Goal: Task Accomplishment & Management: Complete application form

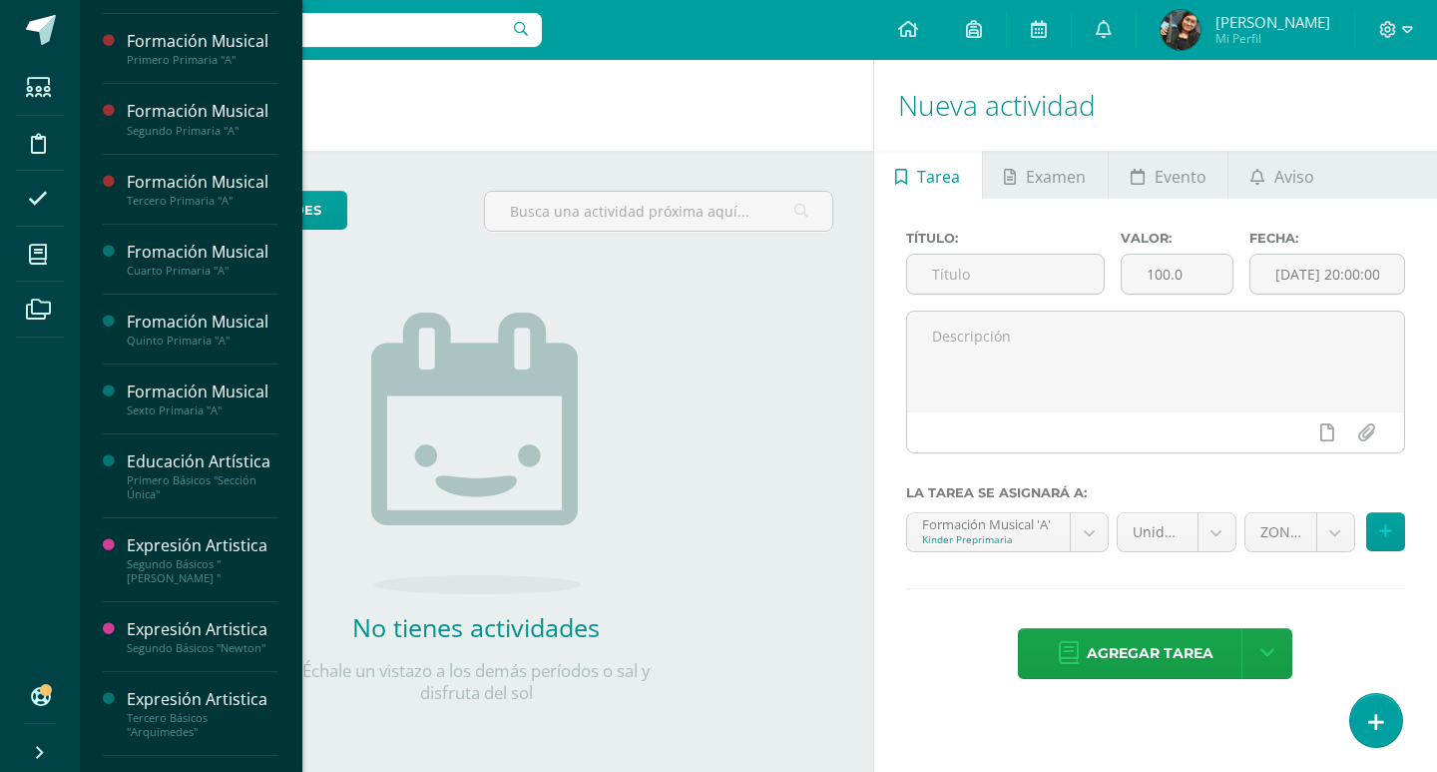
scroll to position [209, 0]
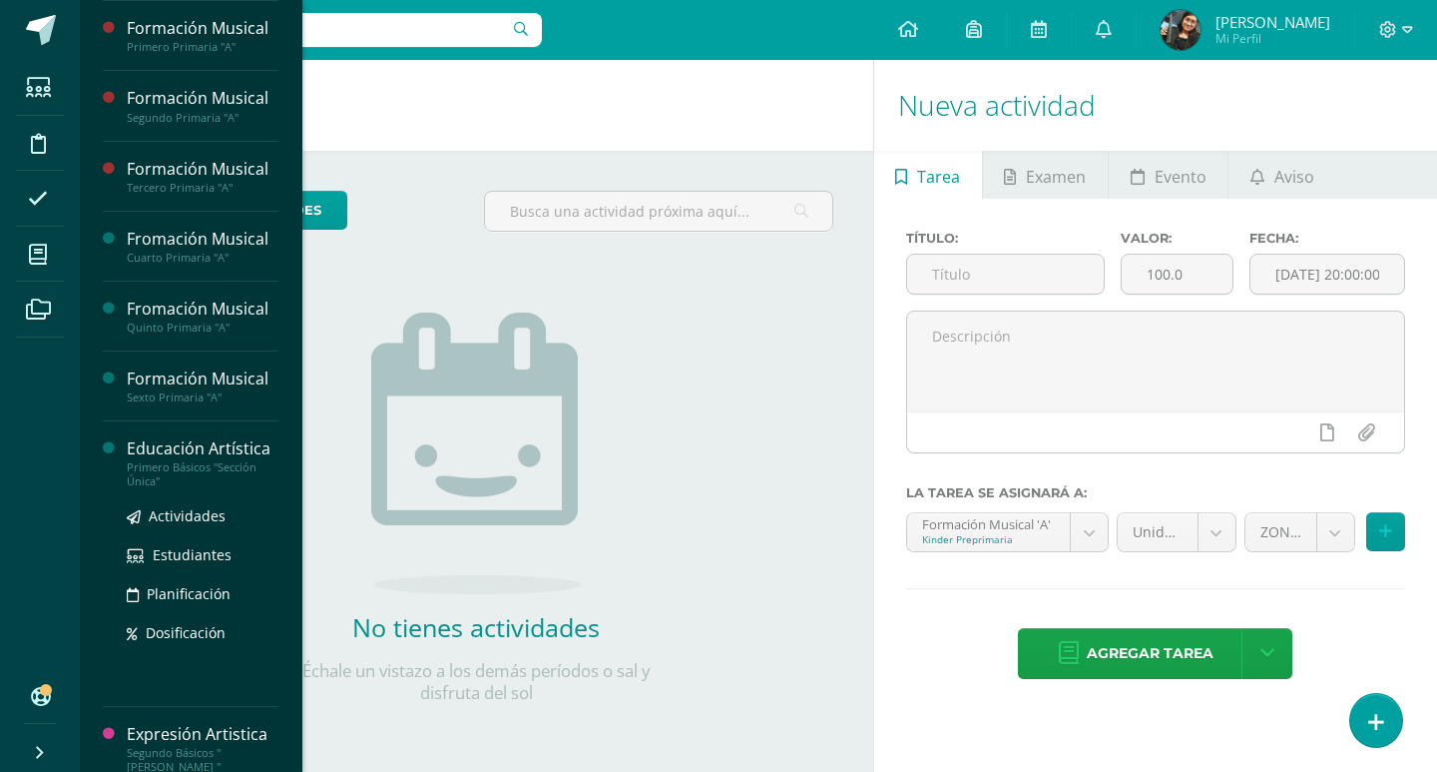
click at [186, 481] on div "Primero Básicos "Sección Única"" at bounding box center [203, 474] width 152 height 28
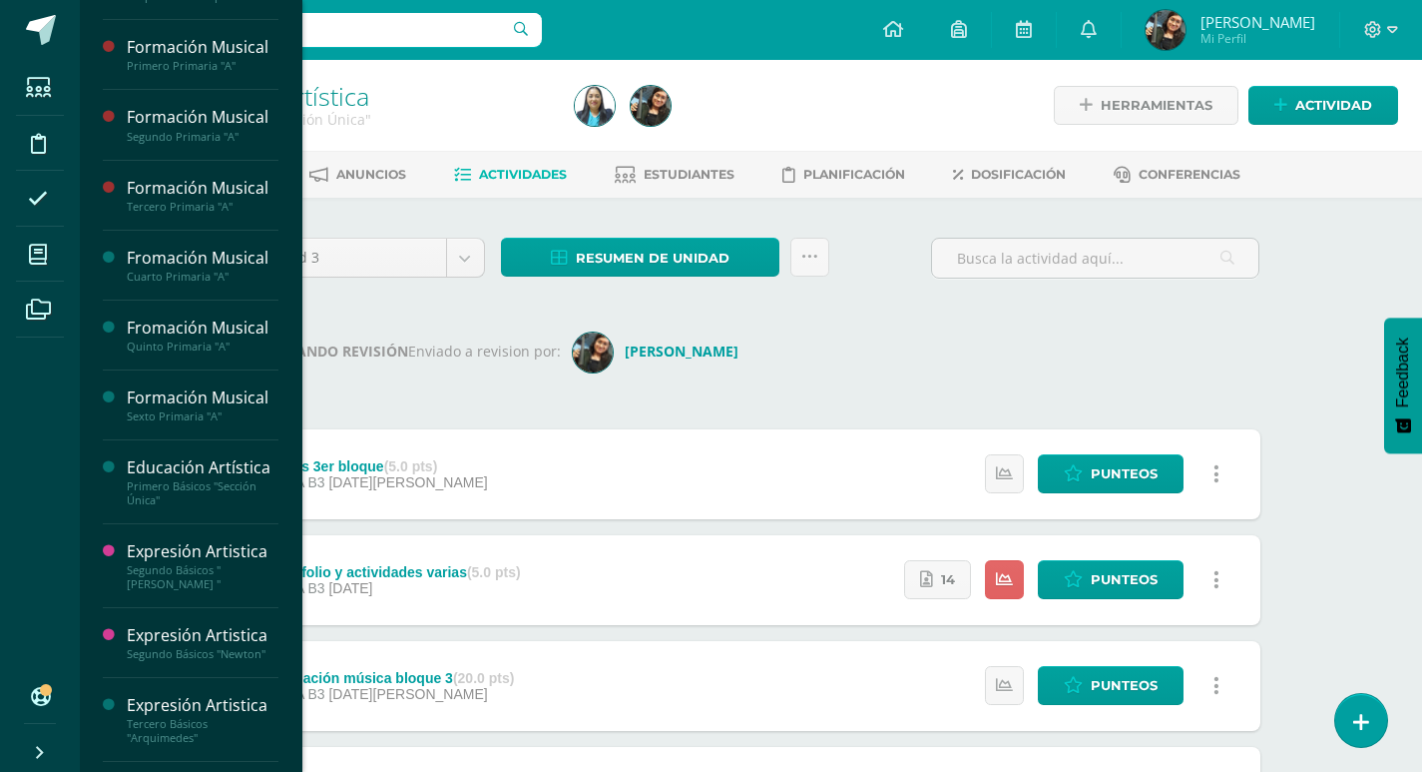
scroll to position [265, 0]
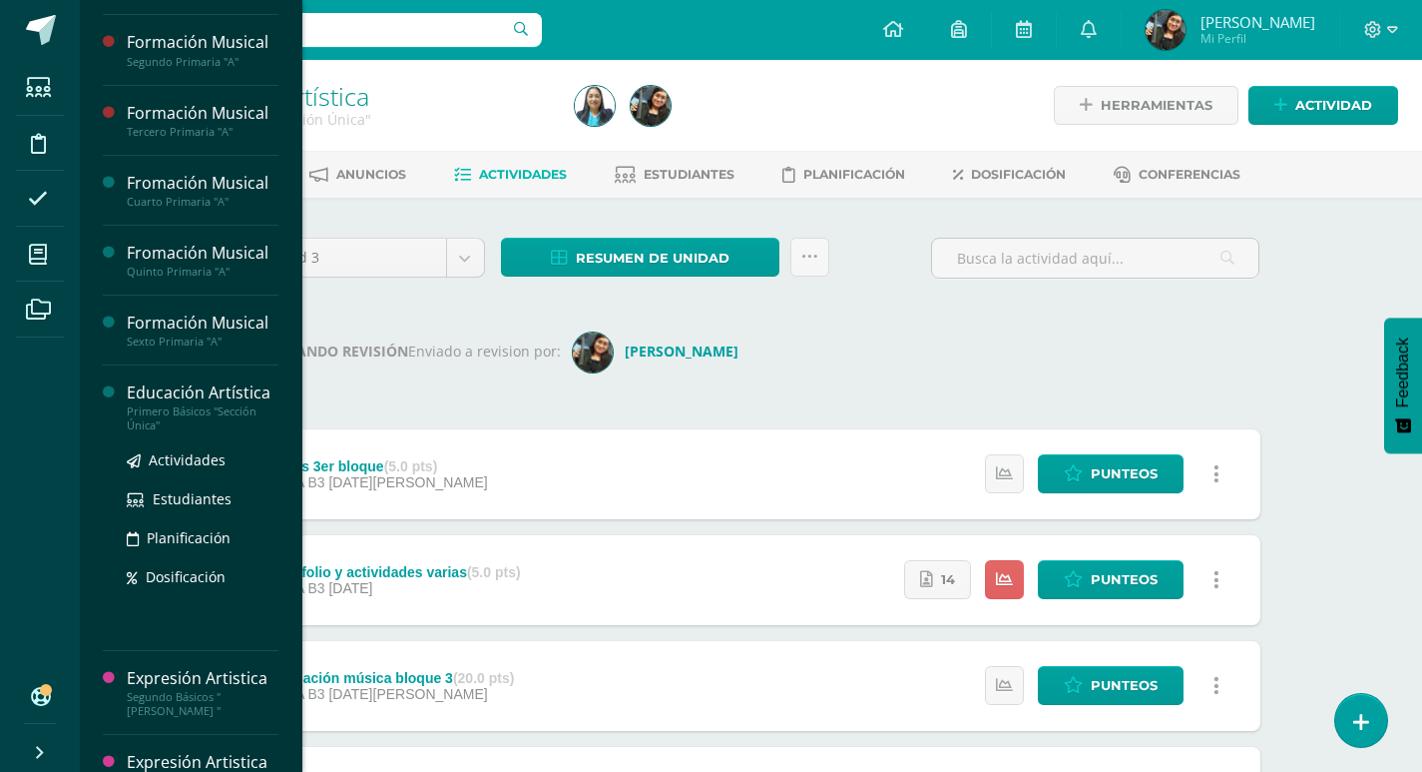
click at [191, 404] on div "Educación Artística" at bounding box center [203, 392] width 152 height 23
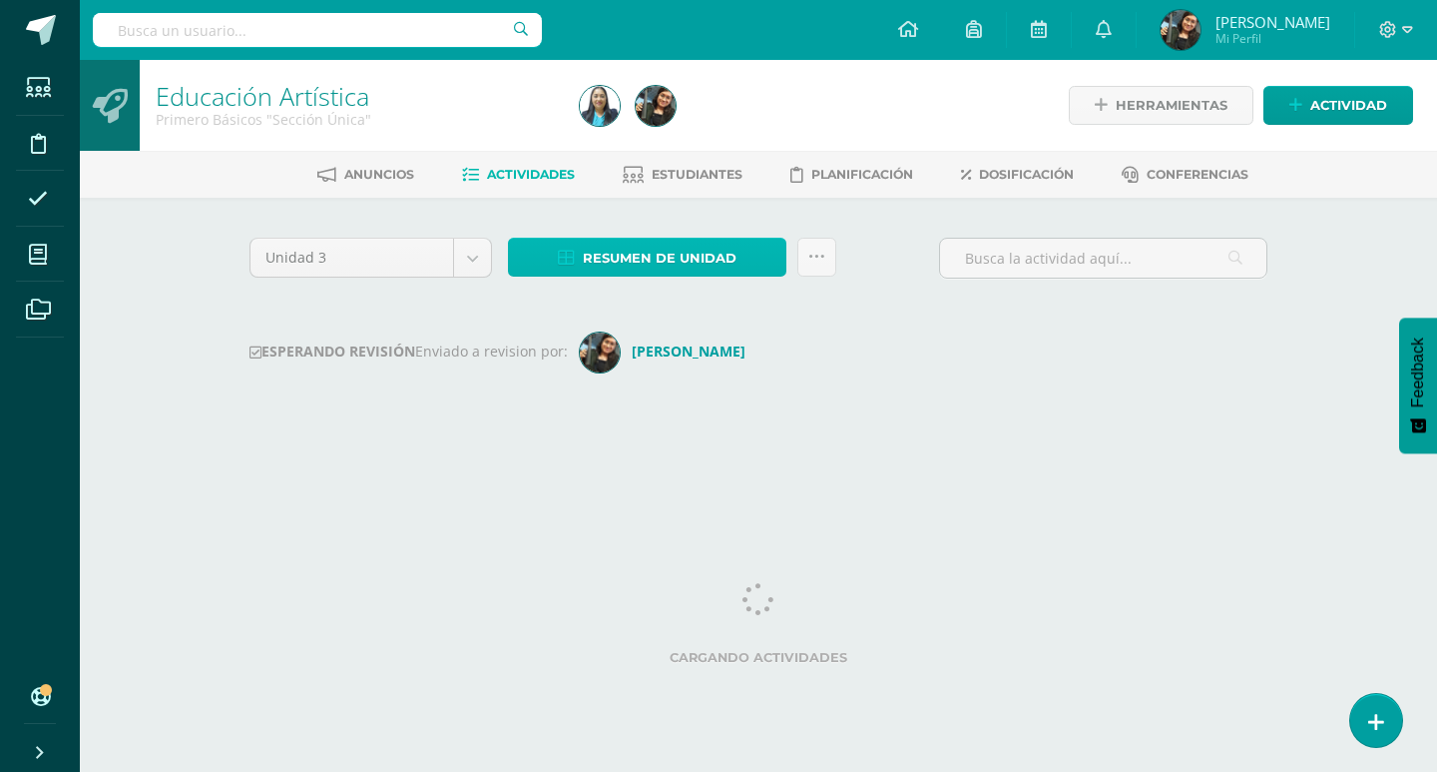
click at [704, 254] on span "Resumen de unidad" at bounding box center [660, 258] width 154 height 37
click at [676, 152] on div "Anuncios Actividades Estudiantes Planificación Dosificación Conferencias" at bounding box center [782, 174] width 1405 height 47
click at [680, 260] on span "Resumen de unidad" at bounding box center [660, 258] width 154 height 37
click at [701, 259] on span "Resumen de unidad" at bounding box center [660, 258] width 154 height 37
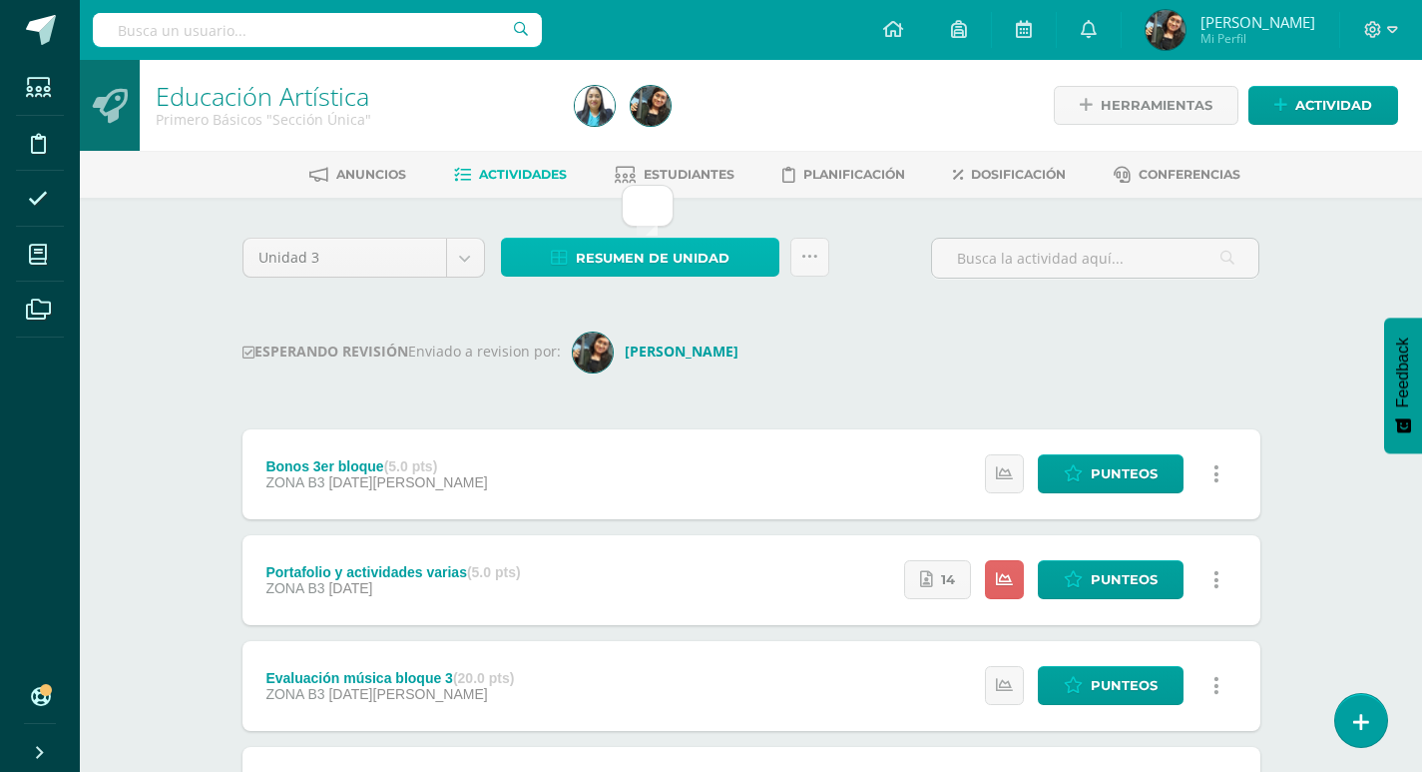
click at [706, 255] on span "Resumen de unidad" at bounding box center [653, 258] width 154 height 37
drag, startPoint x: 373, startPoint y: 299, endPoint x: 554, endPoint y: 275, distance: 182.2
click at [699, 252] on span "Resumen de unidad" at bounding box center [653, 258] width 154 height 37
click at [683, 252] on span "Resumen de unidad" at bounding box center [653, 258] width 154 height 37
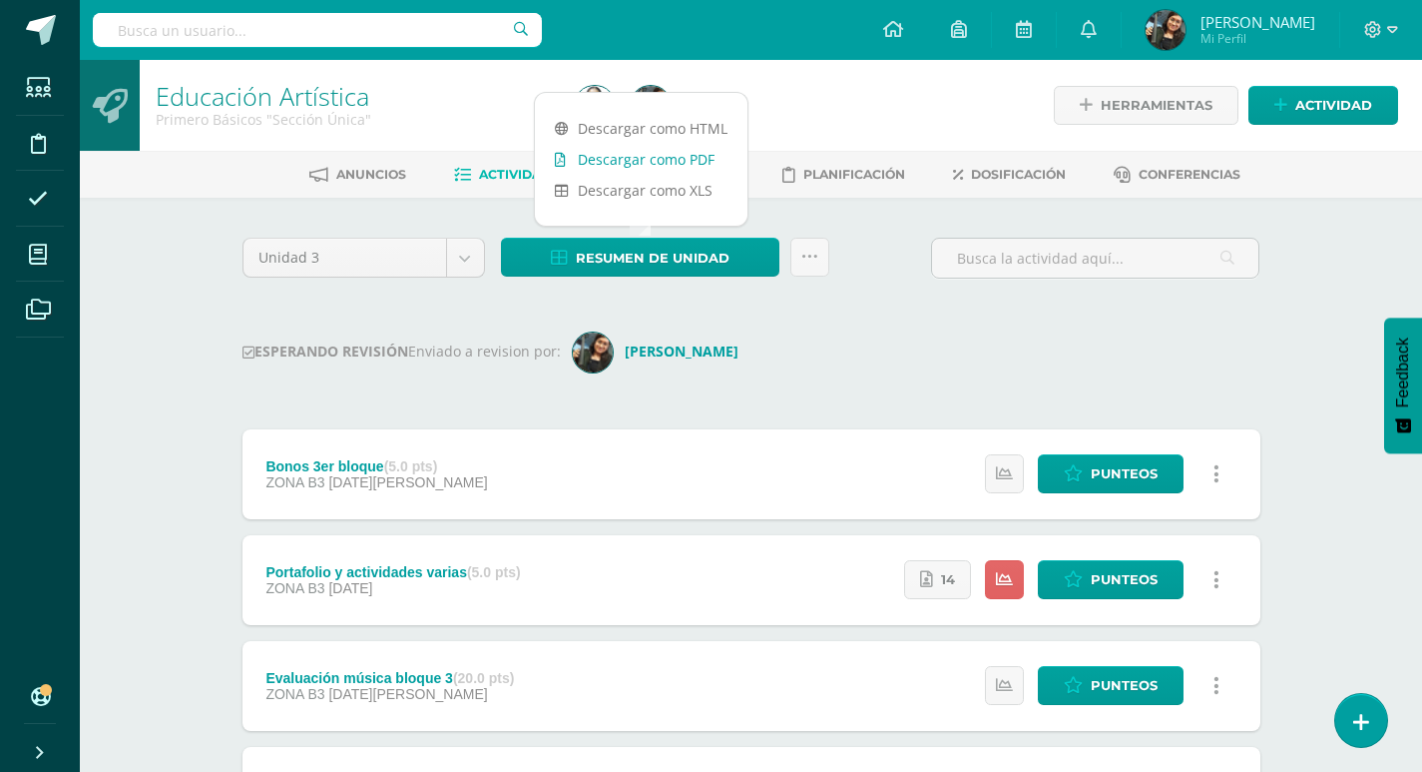
click at [641, 161] on link "Descargar como PDF" at bounding box center [641, 159] width 213 height 31
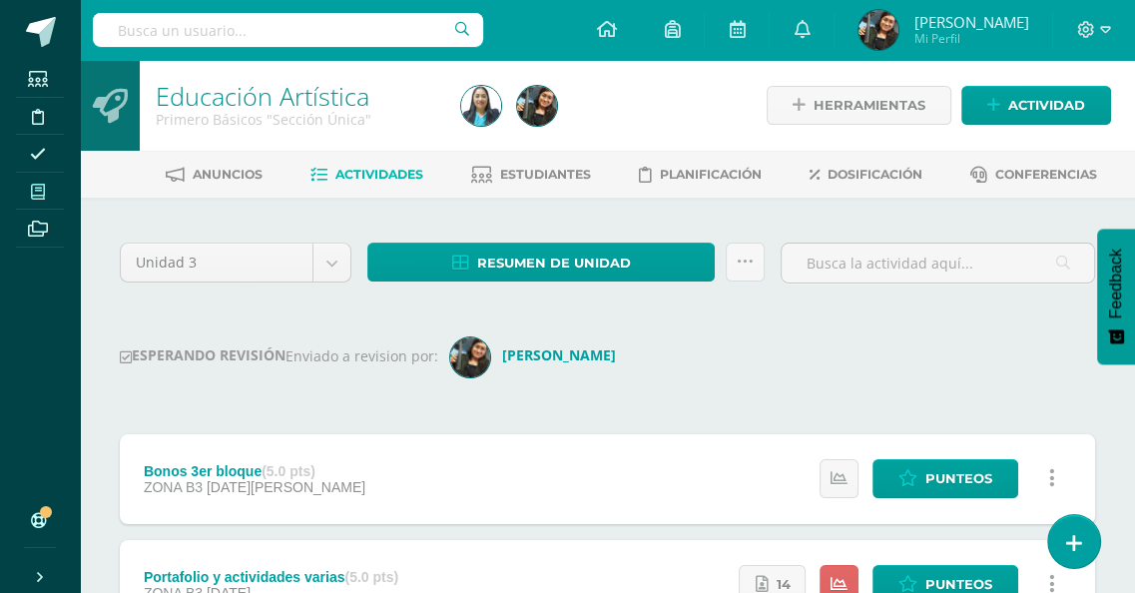
scroll to position [200, 0]
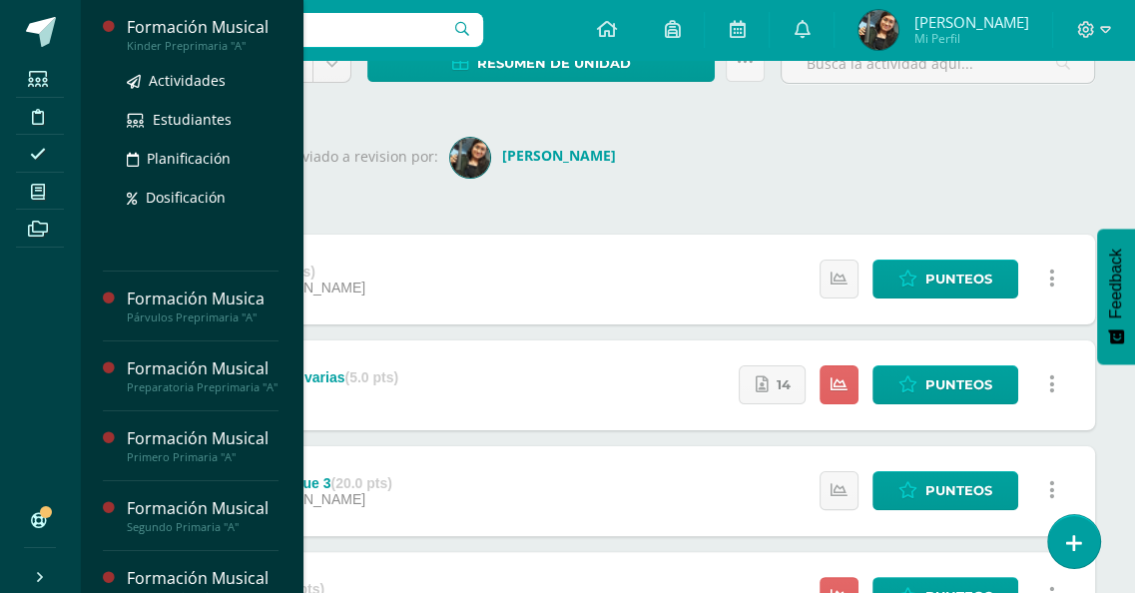
click at [197, 47] on div "Kinder Preprimaria "A"" at bounding box center [203, 46] width 152 height 14
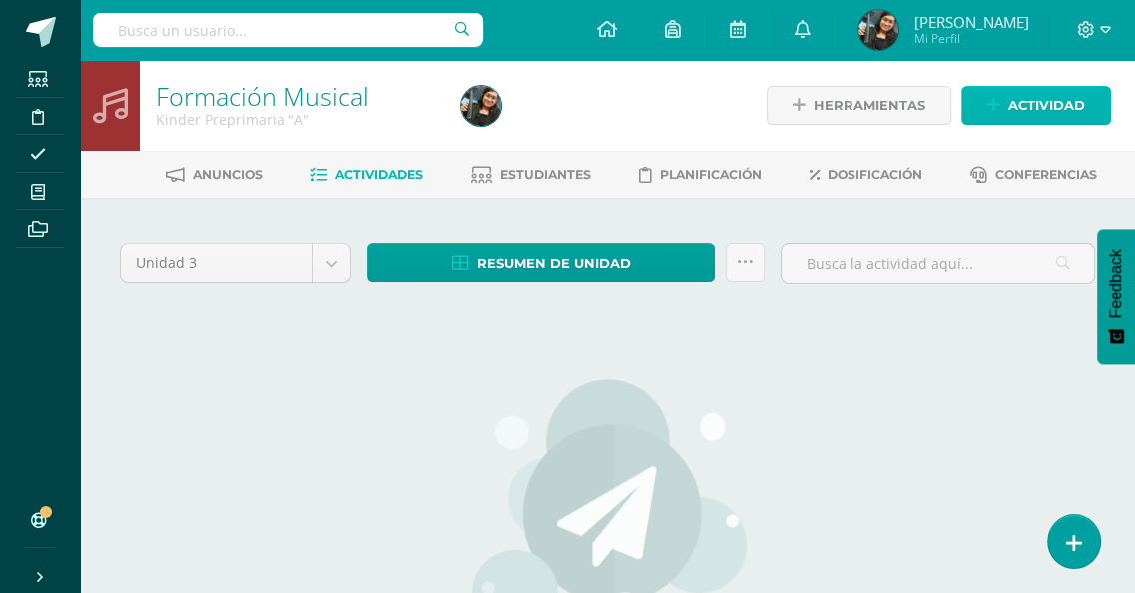
click at [1055, 106] on span "Actividad" at bounding box center [1046, 105] width 77 height 37
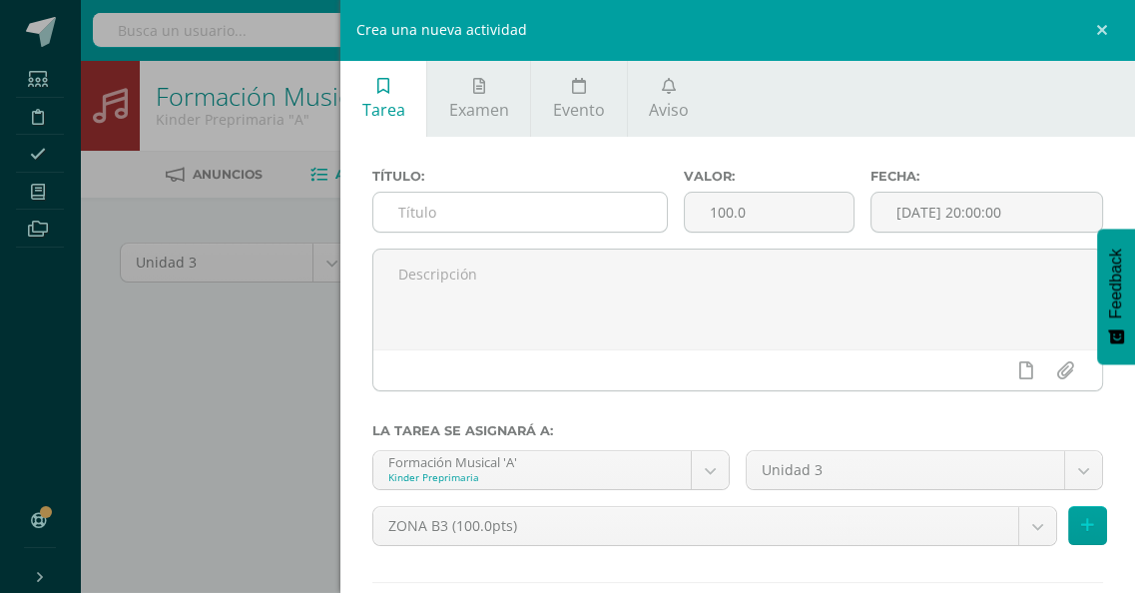
click at [563, 217] on input "text" at bounding box center [519, 212] width 293 height 39
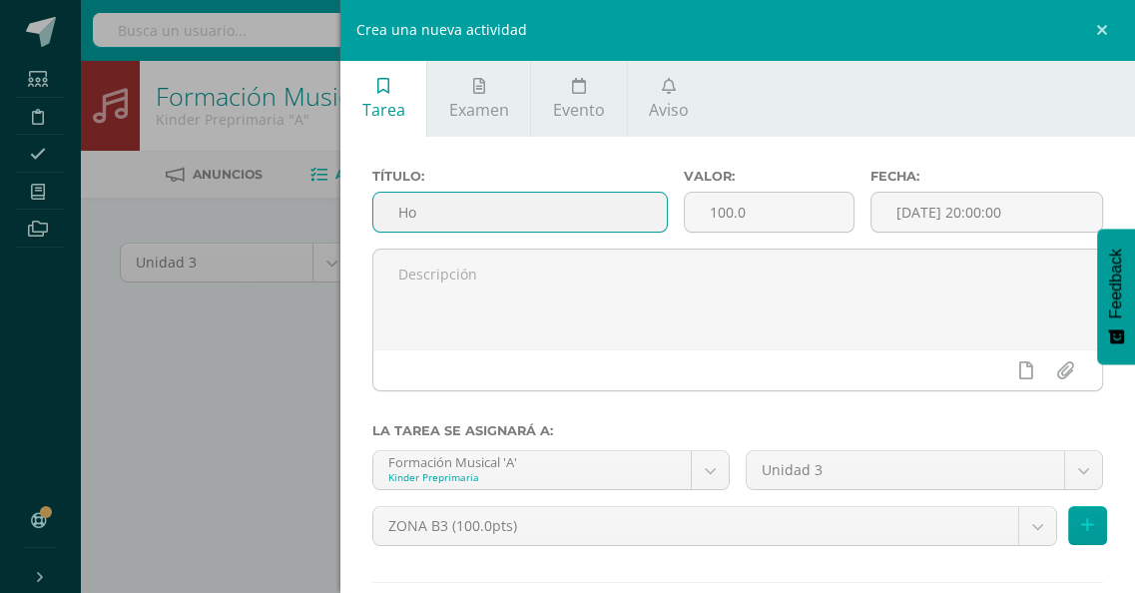
type input "H"
type input "Hojas de trabajo"
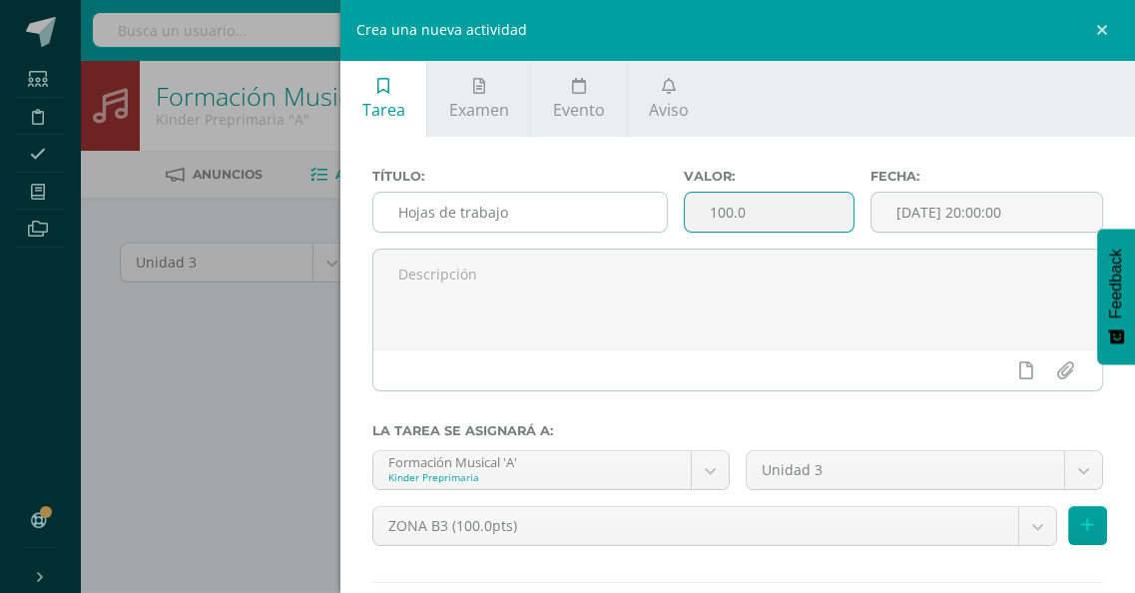
drag, startPoint x: 771, startPoint y: 213, endPoint x: 628, endPoint y: 213, distance: 142.7
click at [628, 213] on div "Título: Hojas de trabajo Valor: 100.0 Fecha: 2025-08-13 20:00:00" at bounding box center [737, 209] width 747 height 80
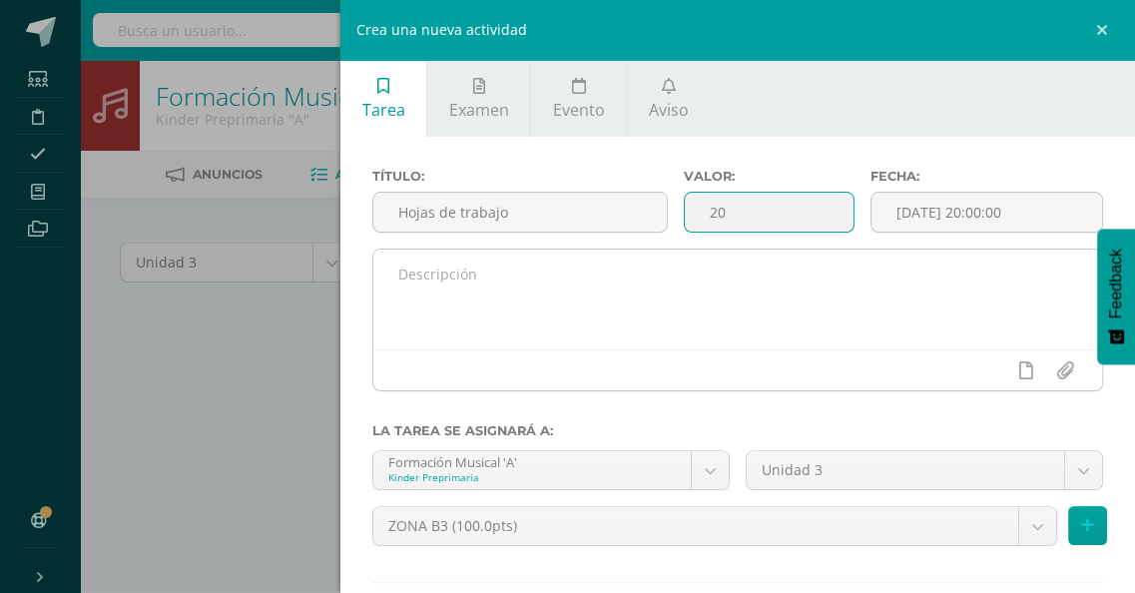
type input "20"
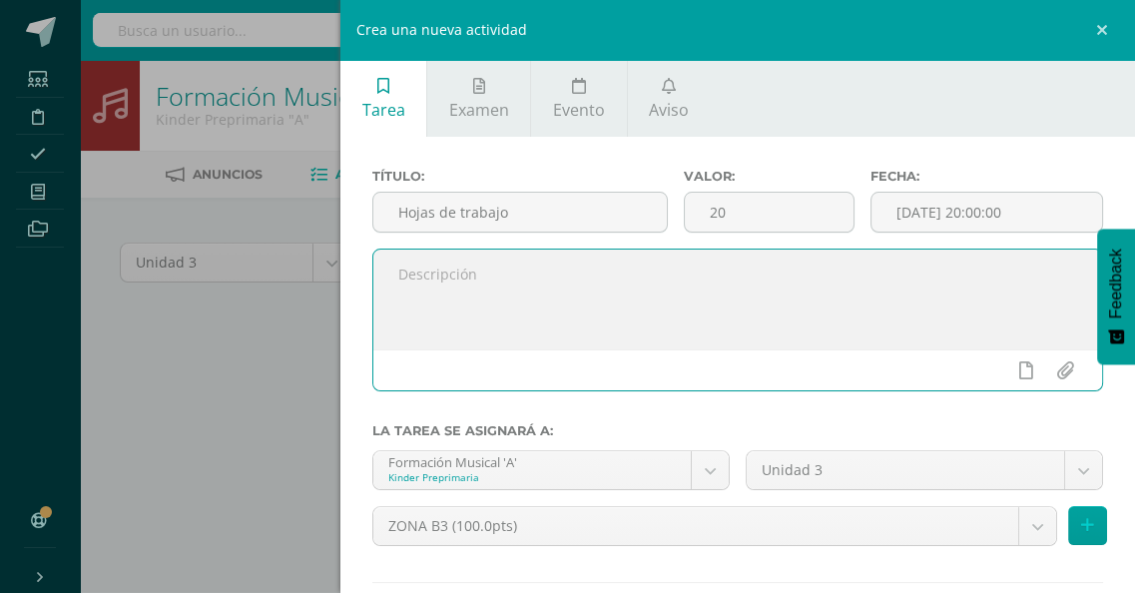
click at [531, 300] on textarea at bounding box center [737, 300] width 729 height 100
type textarea "Durante el bloque"
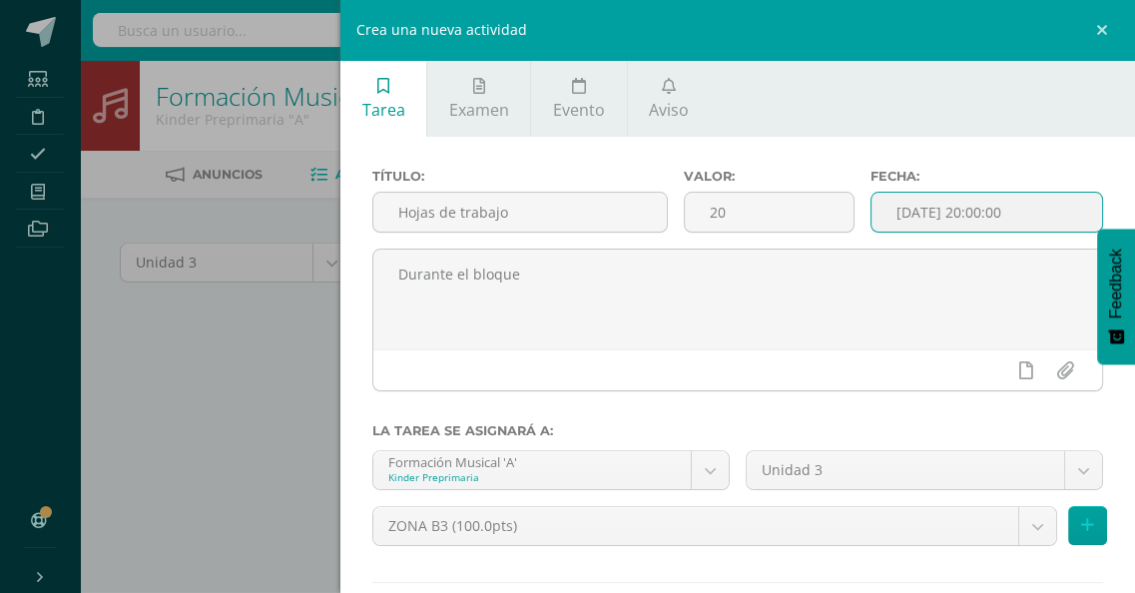
click at [1034, 212] on input "[DATE] 20:00:00" at bounding box center [986, 212] width 231 height 39
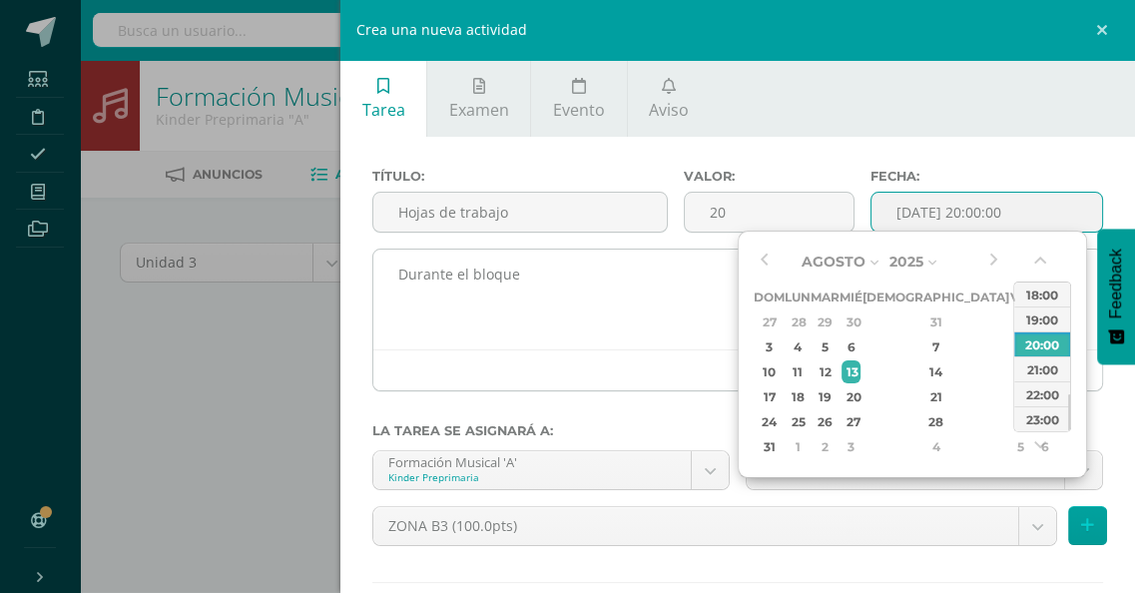
type input "2025-08-13 20:00"
click at [651, 298] on textarea "Durante el bloque" at bounding box center [737, 300] width 729 height 100
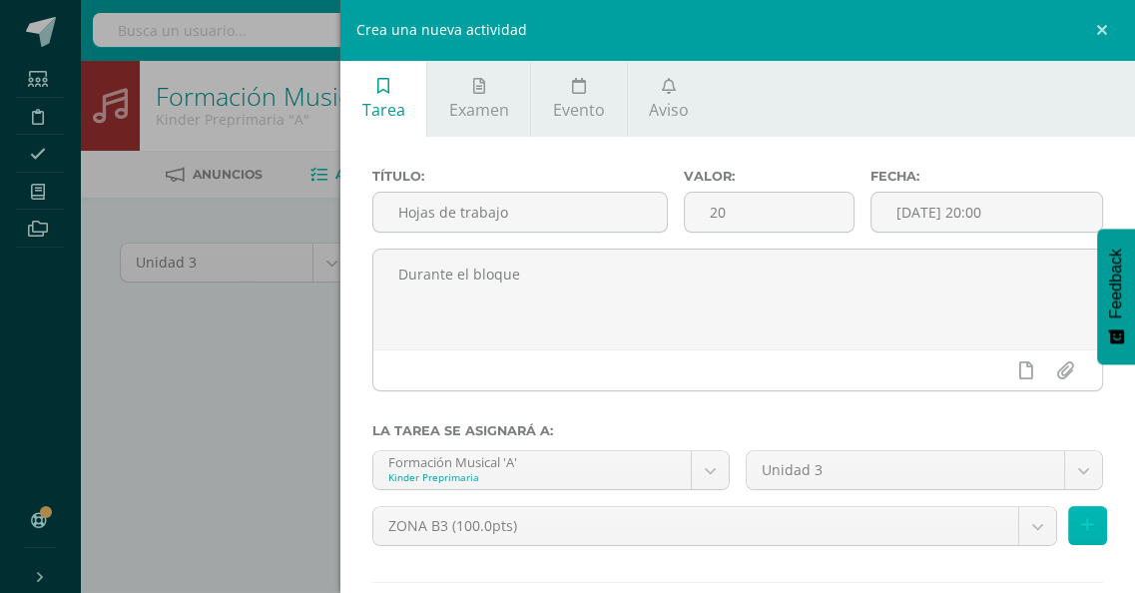
click at [1078, 524] on button at bounding box center [1087, 525] width 39 height 39
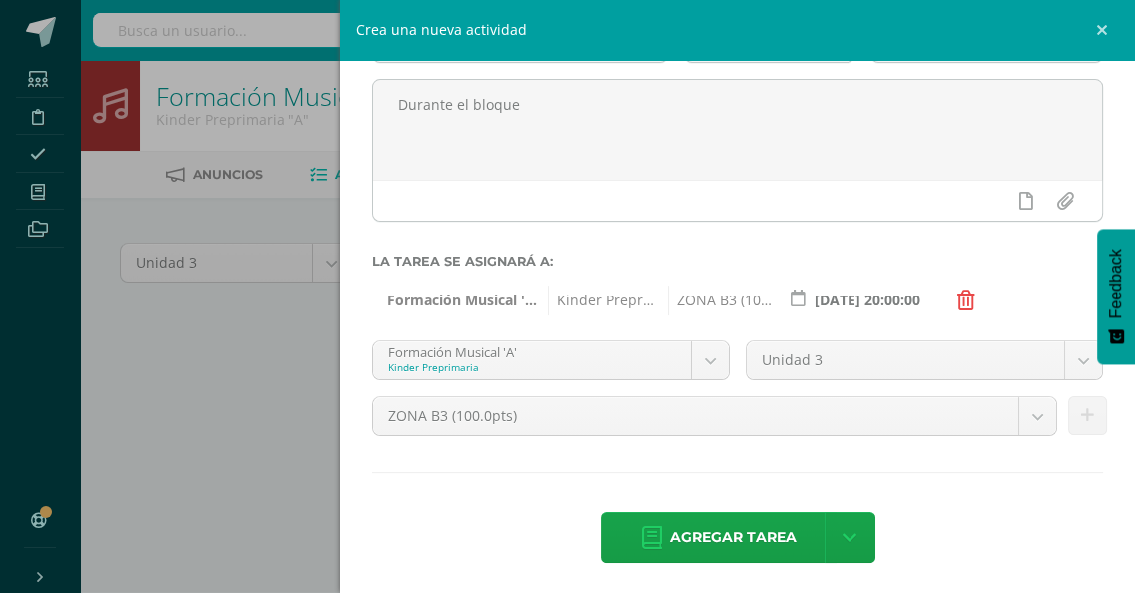
scroll to position [174, 0]
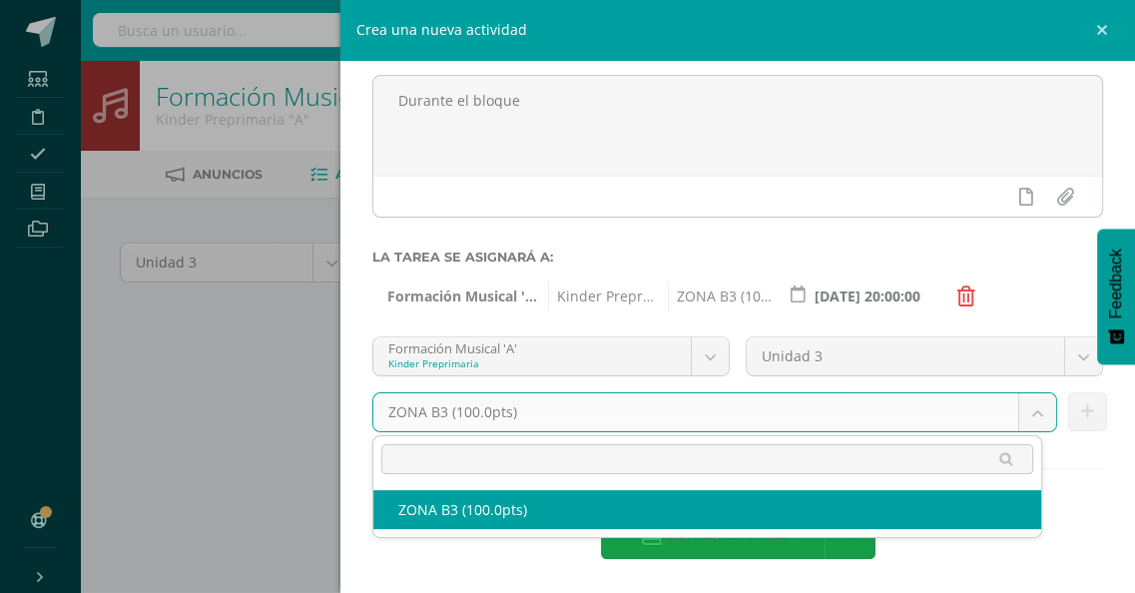
click at [1015, 413] on body "Estudiantes Disciplina Asistencia Mis cursos Archivos Soporte Ayuda Reportar un…" at bounding box center [567, 431] width 1135 height 862
click at [1075, 350] on body "Estudiantes Disciplina Asistencia Mis cursos Archivos Soporte Ayuda Reportar un…" at bounding box center [567, 431] width 1135 height 862
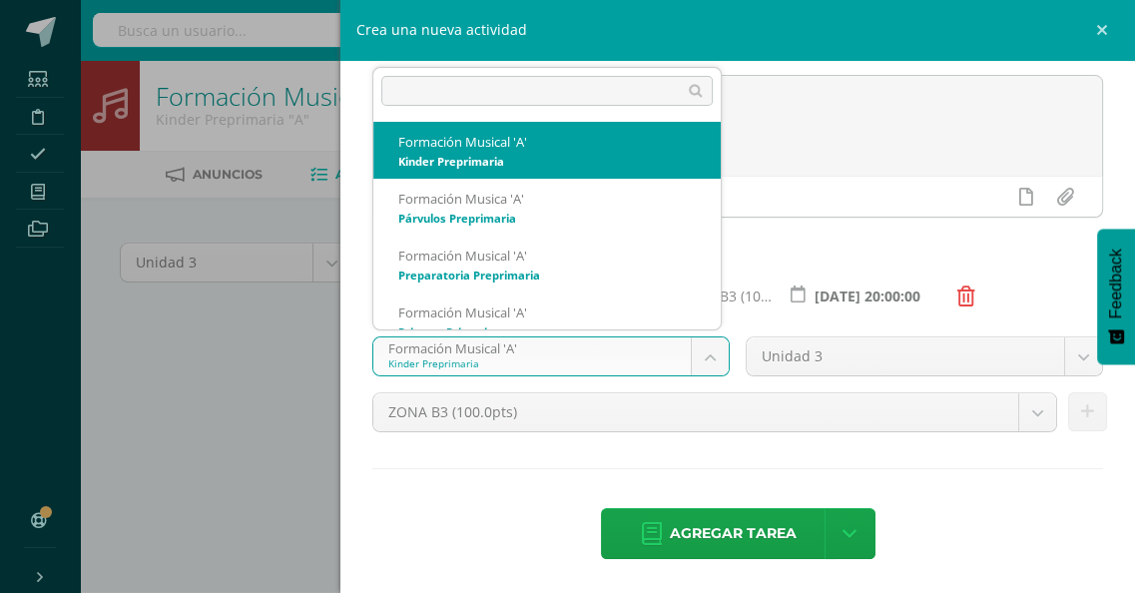
click at [700, 352] on body "Estudiantes Disciplina Asistencia Mis cursos Archivos Soporte Ayuda Reportar un…" at bounding box center [567, 431] width 1135 height 862
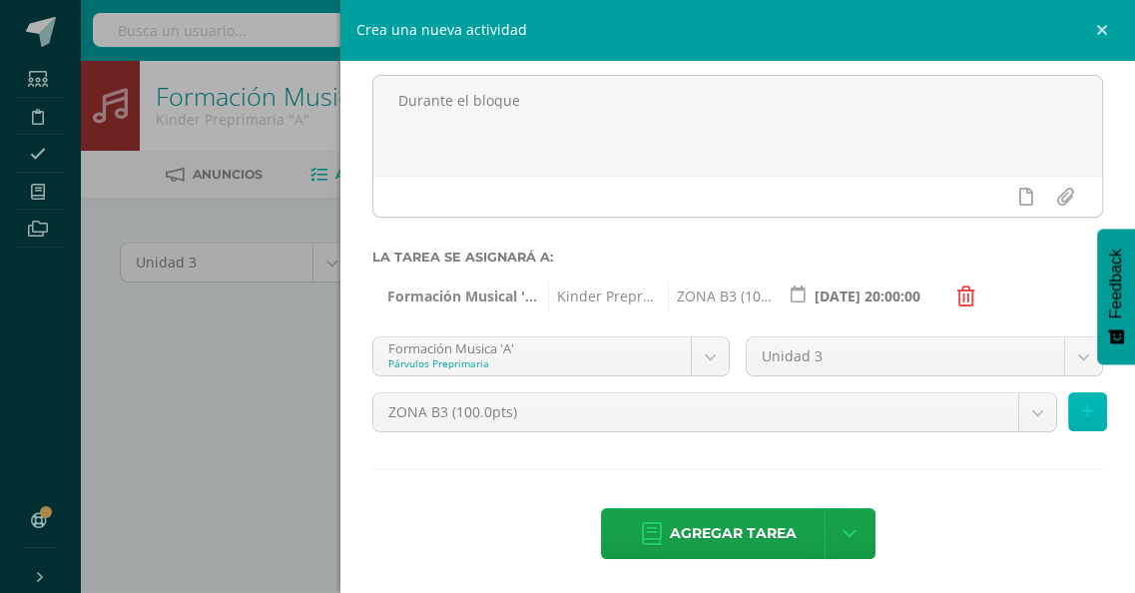
click at [1081, 411] on icon at bounding box center [1087, 411] width 13 height 17
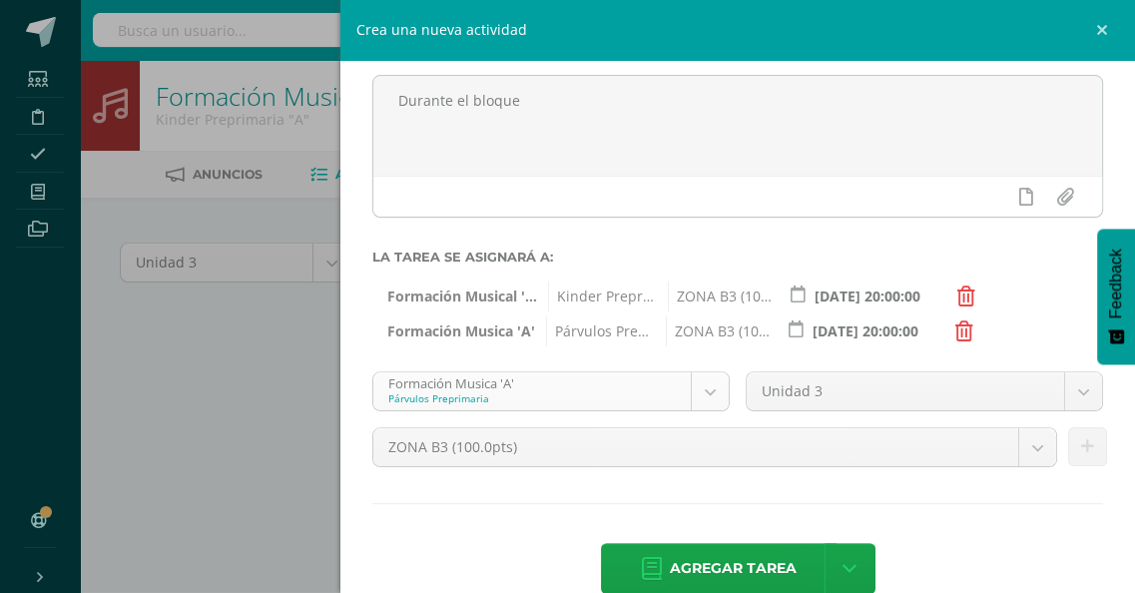
click at [704, 388] on body "Estudiantes Disciplina Asistencia Mis cursos Archivos Soporte Ayuda Reportar un…" at bounding box center [567, 431] width 1135 height 862
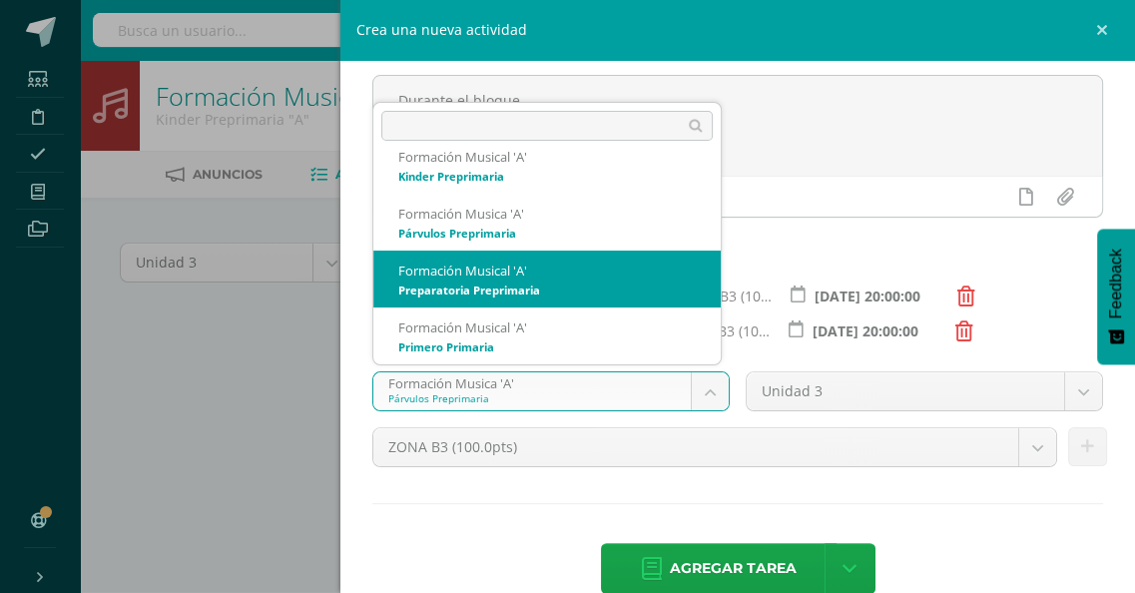
select select "112499"
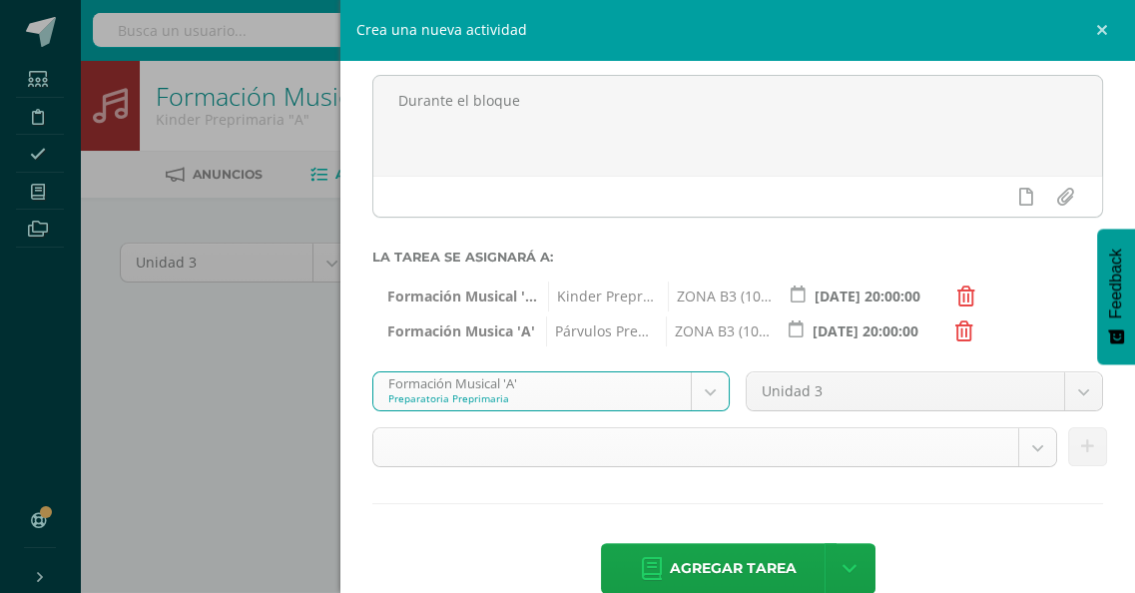
scroll to position [209, 0]
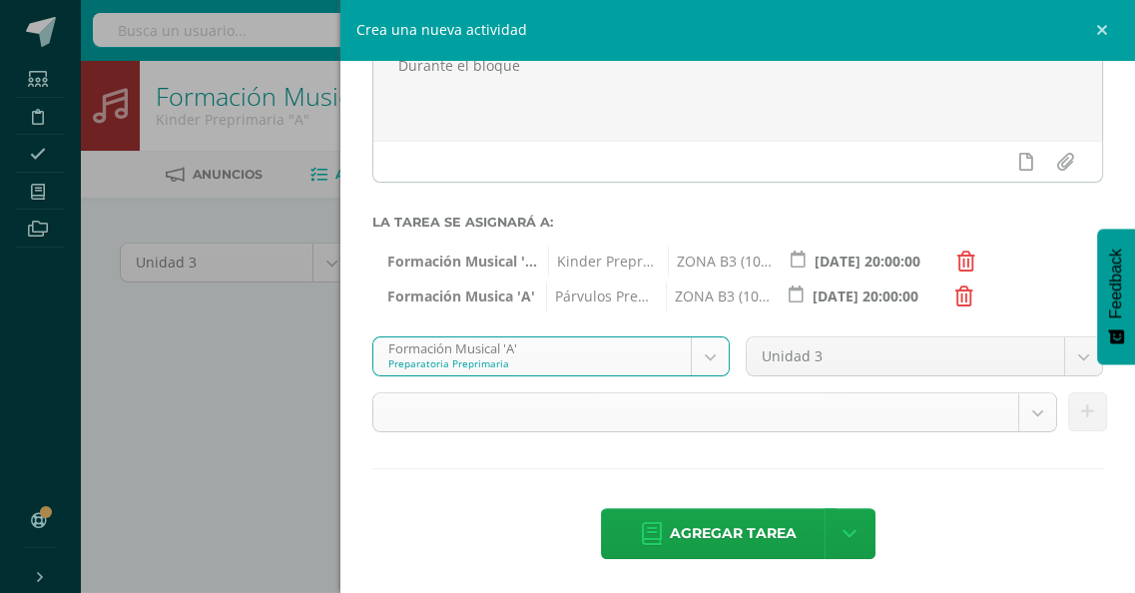
click at [1018, 414] on body "Estudiantes Disciplina Asistencia Mis cursos Archivos Soporte Ayuda Reportar un…" at bounding box center [567, 431] width 1135 height 862
click at [1018, 413] on body "Estudiantes Disciplina Asistencia Mis cursos Archivos Soporte Ayuda Reportar un…" at bounding box center [567, 431] width 1135 height 862
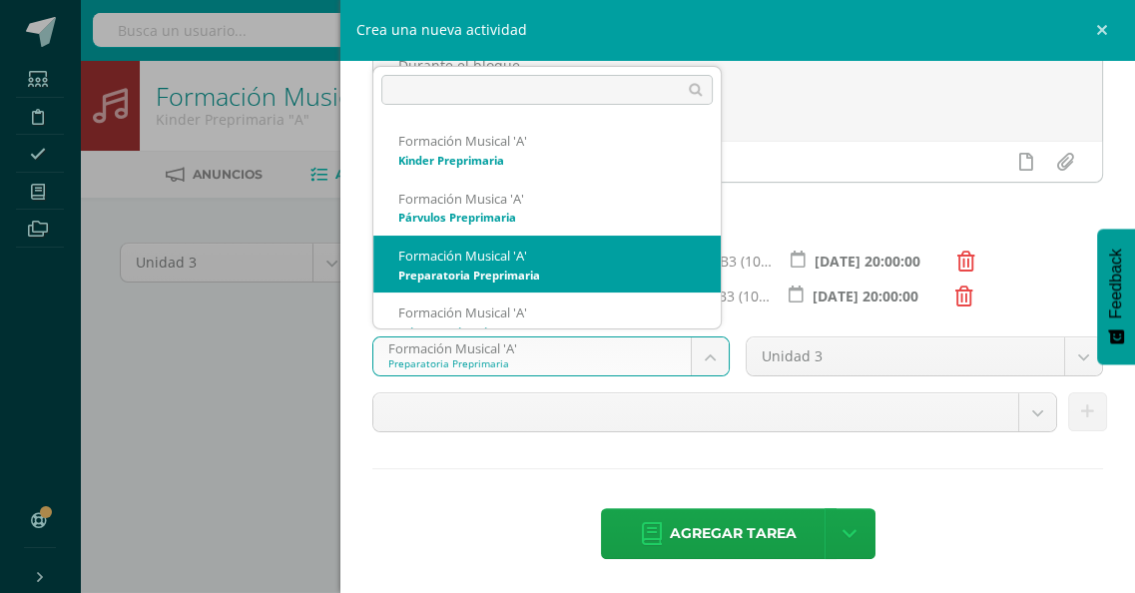
click at [704, 354] on body "Estudiantes Disciplina Asistencia Mis cursos Archivos Soporte Ayuda Reportar un…" at bounding box center [567, 431] width 1135 height 862
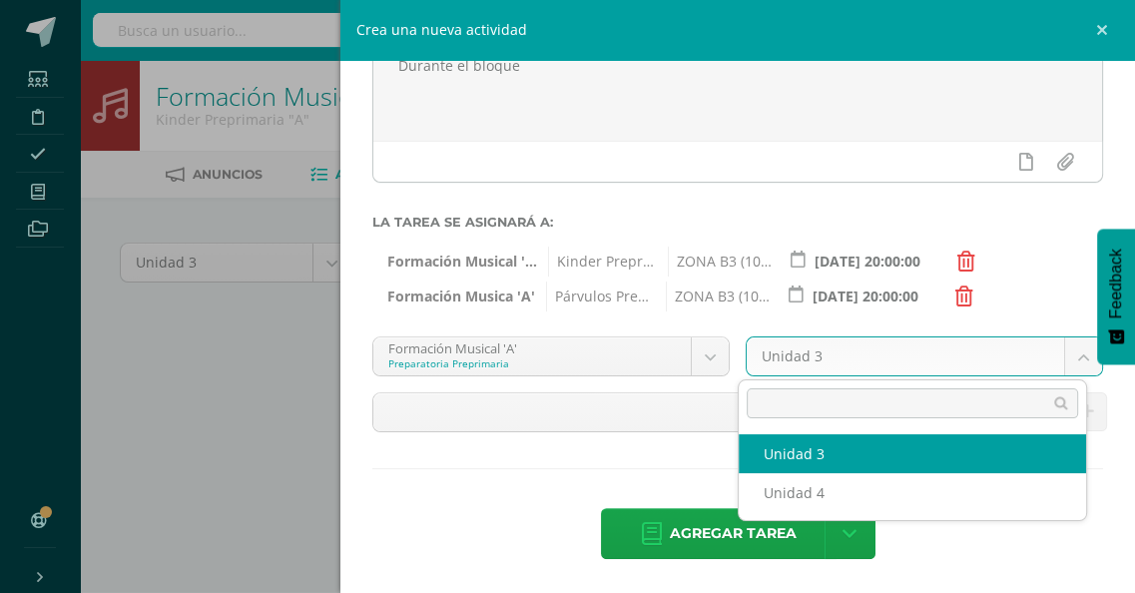
click at [1066, 353] on body "Estudiantes Disciplina Asistencia Mis cursos Archivos Soporte Ayuda Reportar un…" at bounding box center [567, 431] width 1135 height 862
select select "112504"
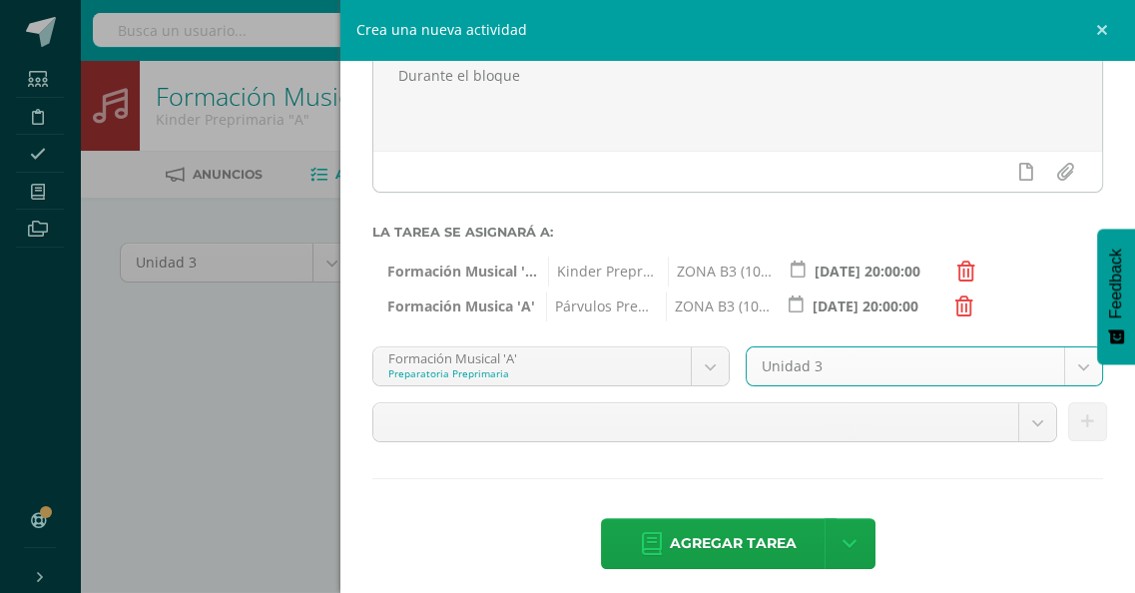
scroll to position [209, 0]
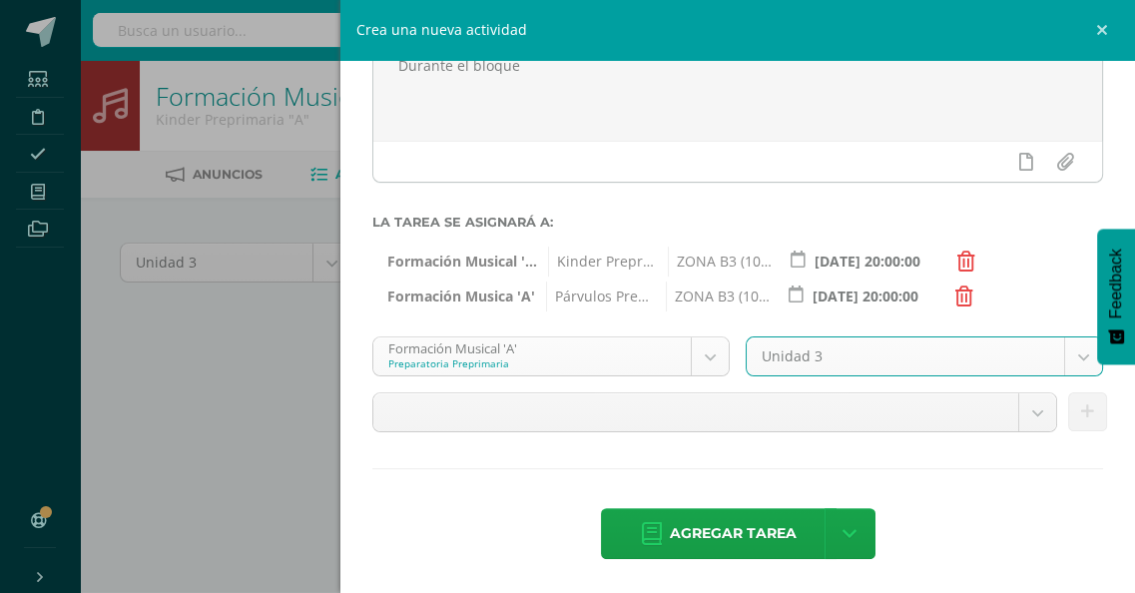
click at [703, 353] on body "Estudiantes Disciplina Asistencia Mis cursos Archivos Soporte Ayuda Reportar un…" at bounding box center [567, 431] width 1135 height 862
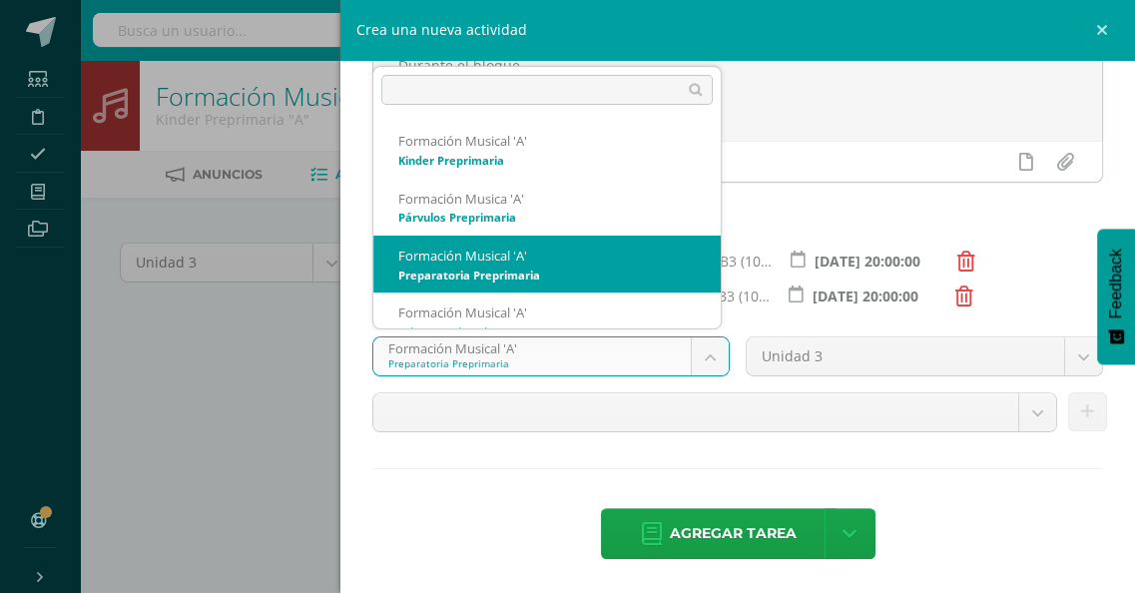
scroll to position [20, 0]
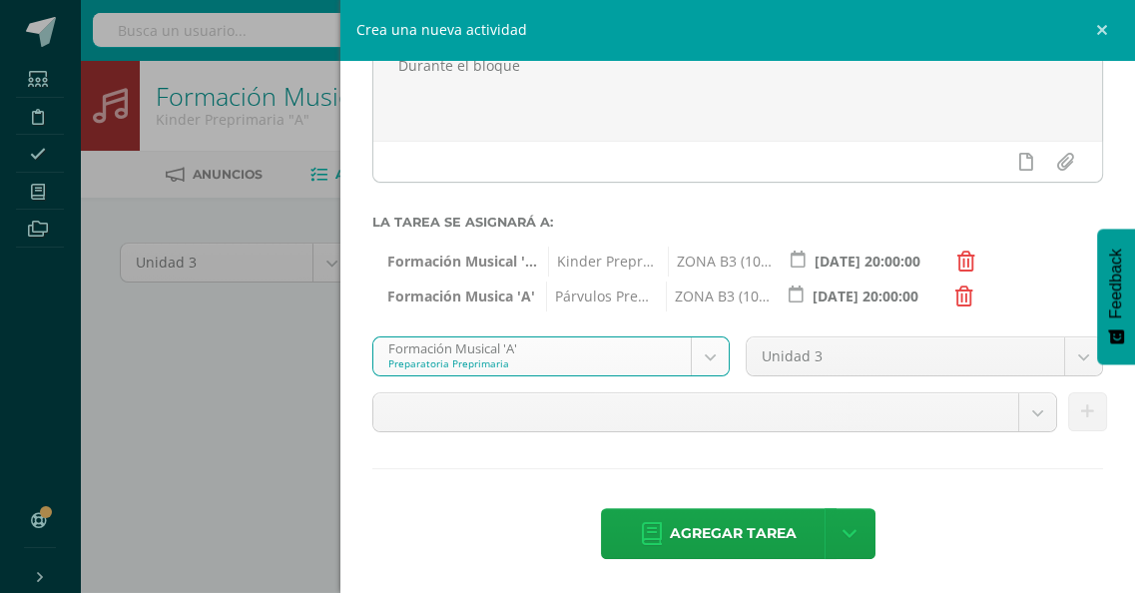
click at [703, 356] on body "Estudiantes Disciplina Asistencia Mis cursos Archivos Soporte Ayuda Reportar un…" at bounding box center [567, 431] width 1135 height 862
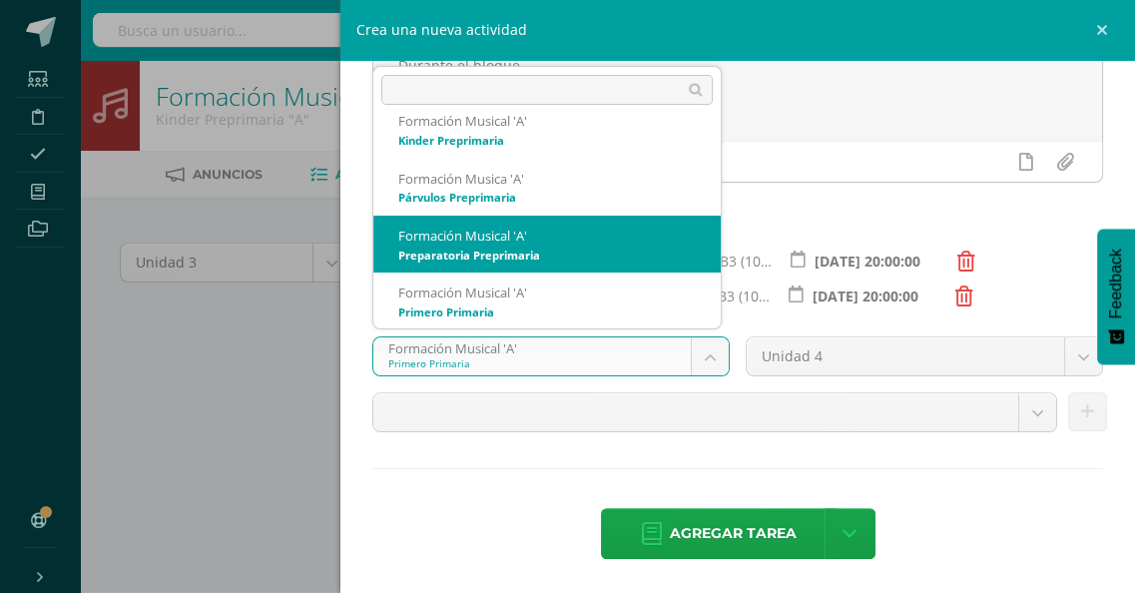
select select "112499"
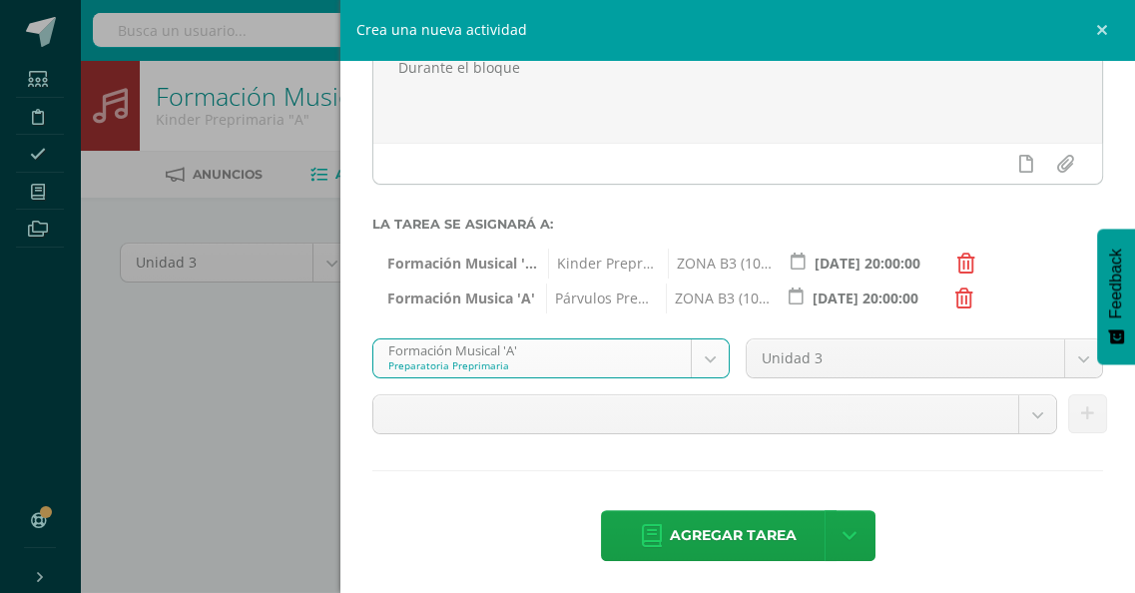
scroll to position [209, 0]
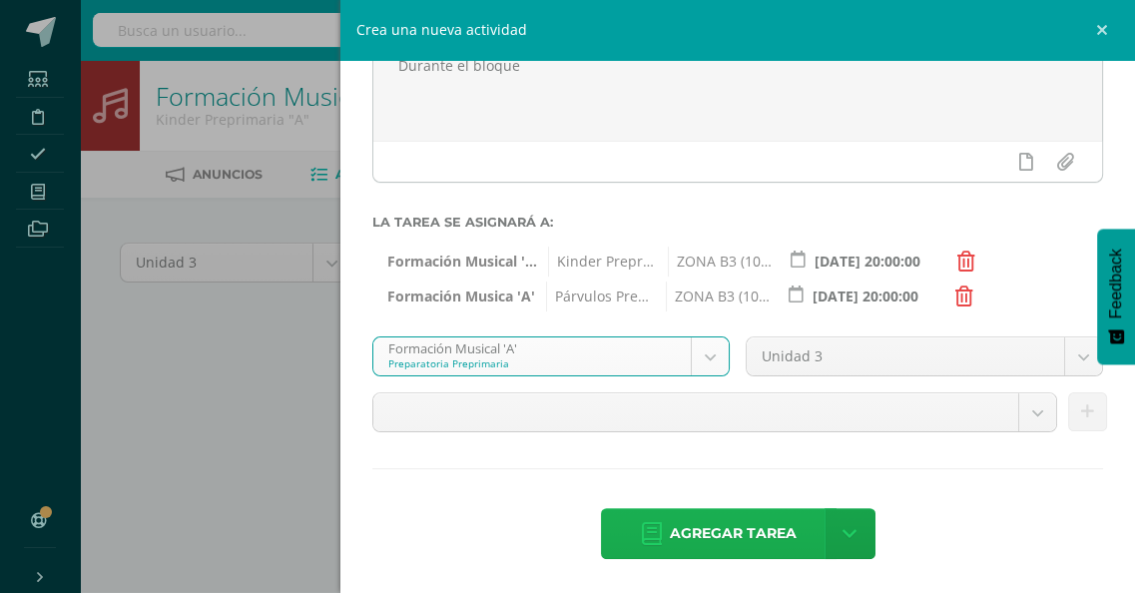
click at [739, 538] on span "Agregar tarea" at bounding box center [733, 533] width 127 height 49
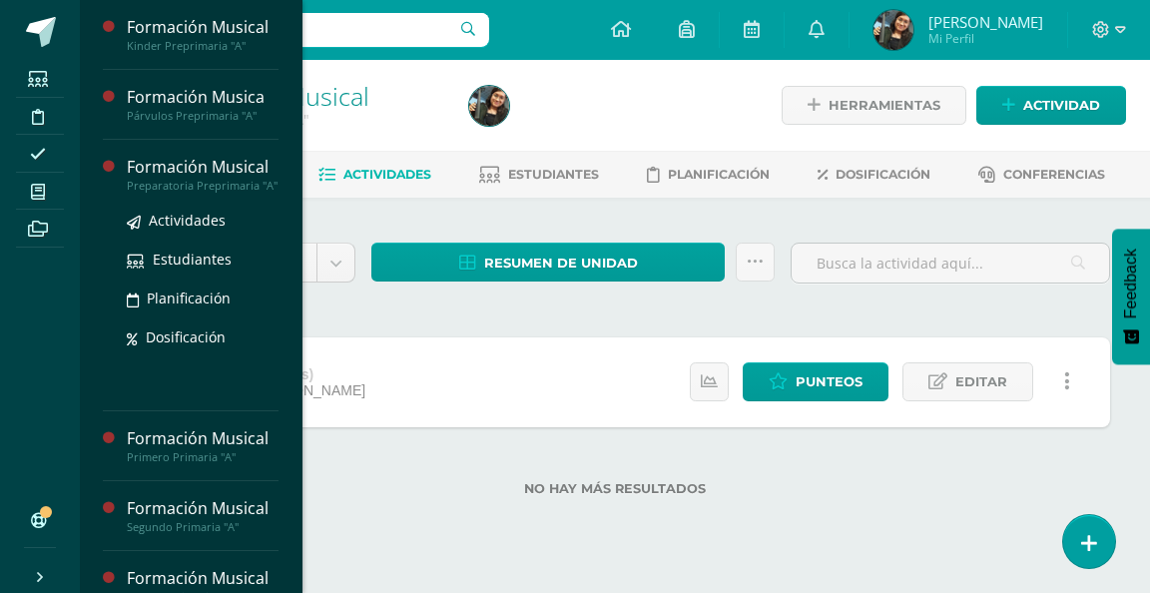
click at [190, 192] on div "Preparatoria Preprimaria "A"" at bounding box center [203, 186] width 152 height 14
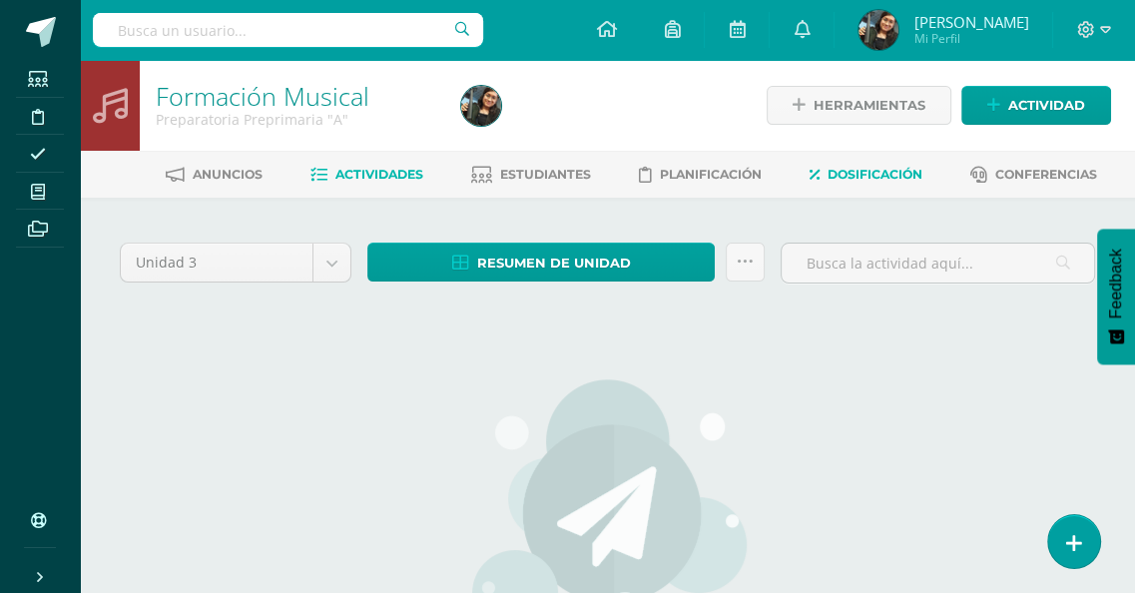
click at [871, 179] on span "Dosificación" at bounding box center [874, 174] width 95 height 15
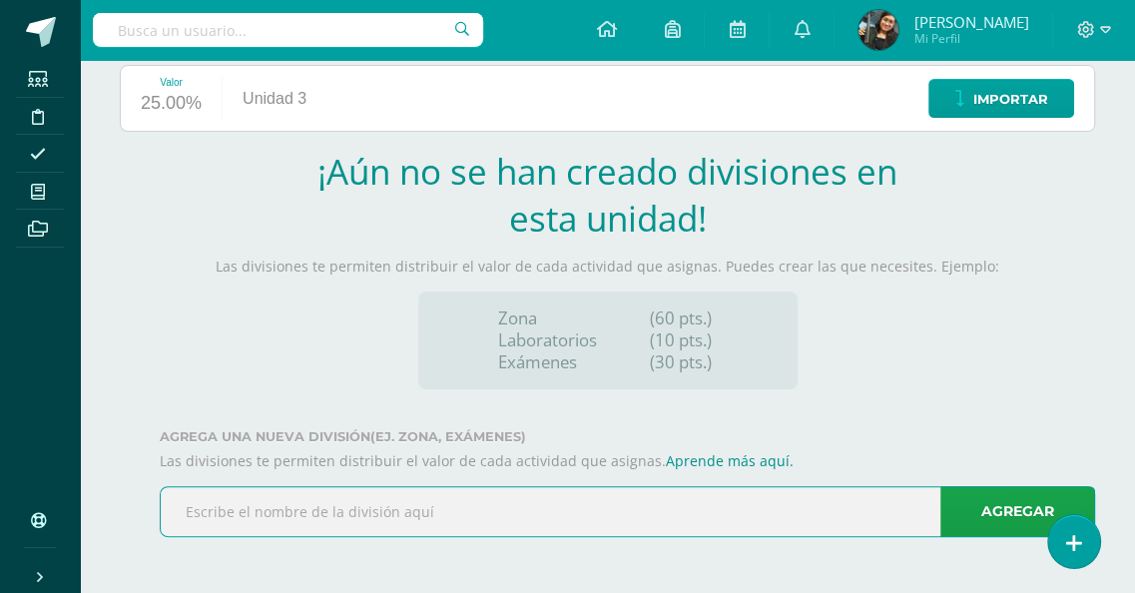
click at [356, 518] on input "text" at bounding box center [627, 511] width 933 height 49
type input "ZONA B3"
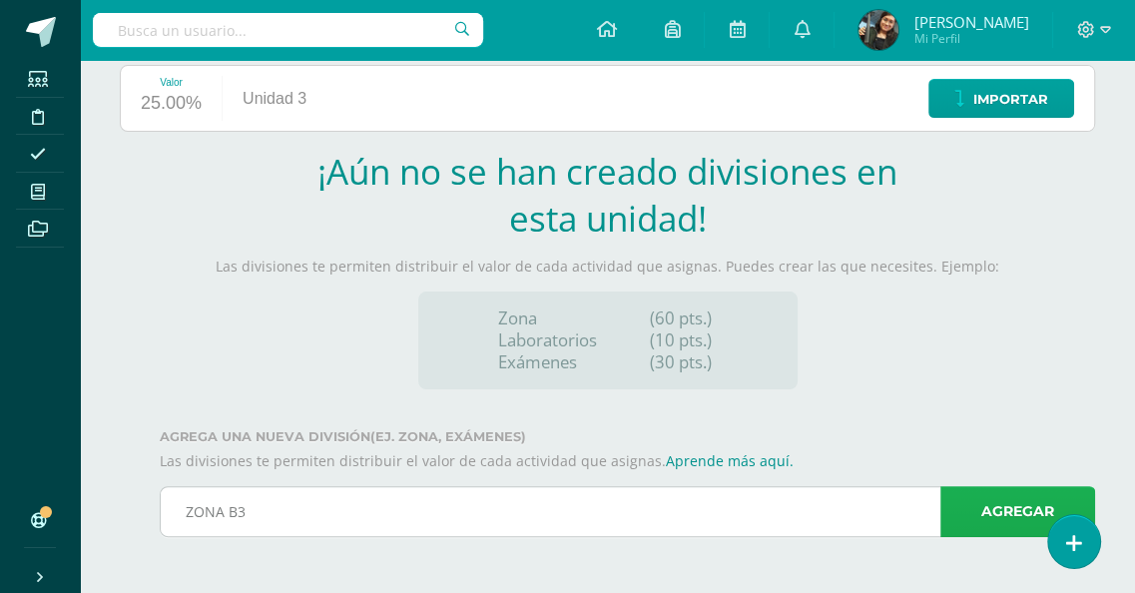
click at [998, 509] on link "Agregar" at bounding box center [1017, 511] width 155 height 51
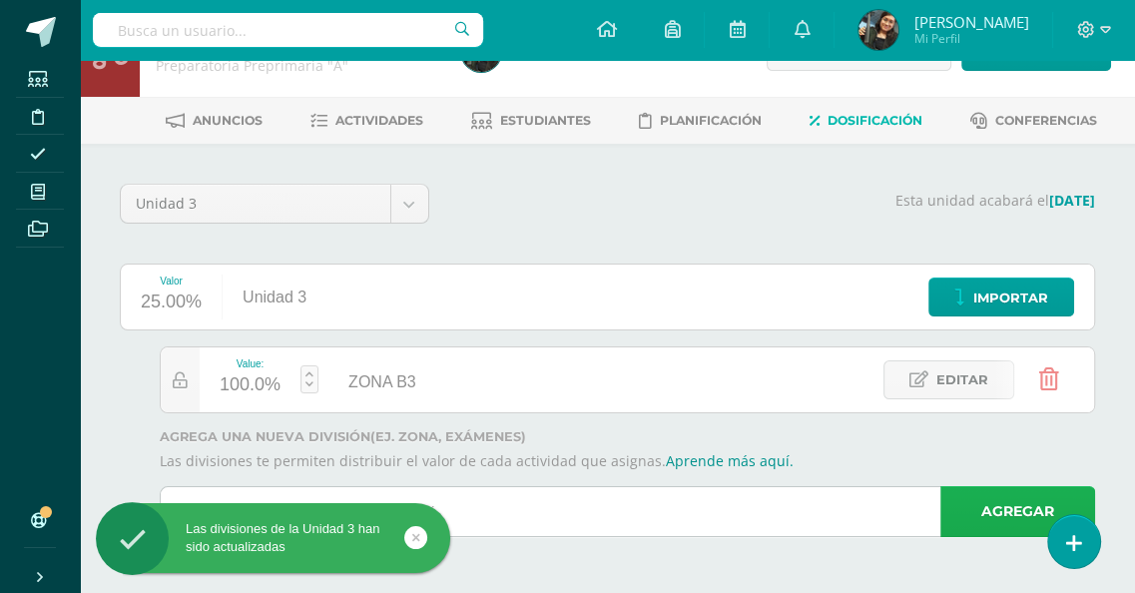
scroll to position [52, 0]
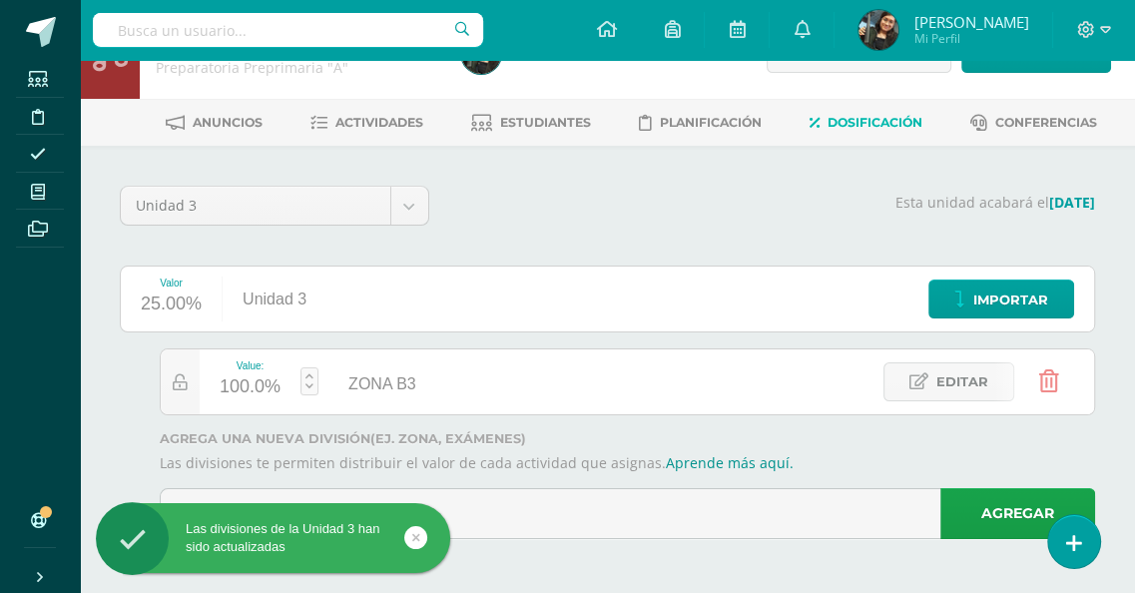
click at [420, 117] on ul "Anuncios Actividades Estudiantes Planificación Dosificación Conferencias" at bounding box center [631, 122] width 1055 height 33
click at [403, 125] on span "Actividades" at bounding box center [379, 122] width 88 height 15
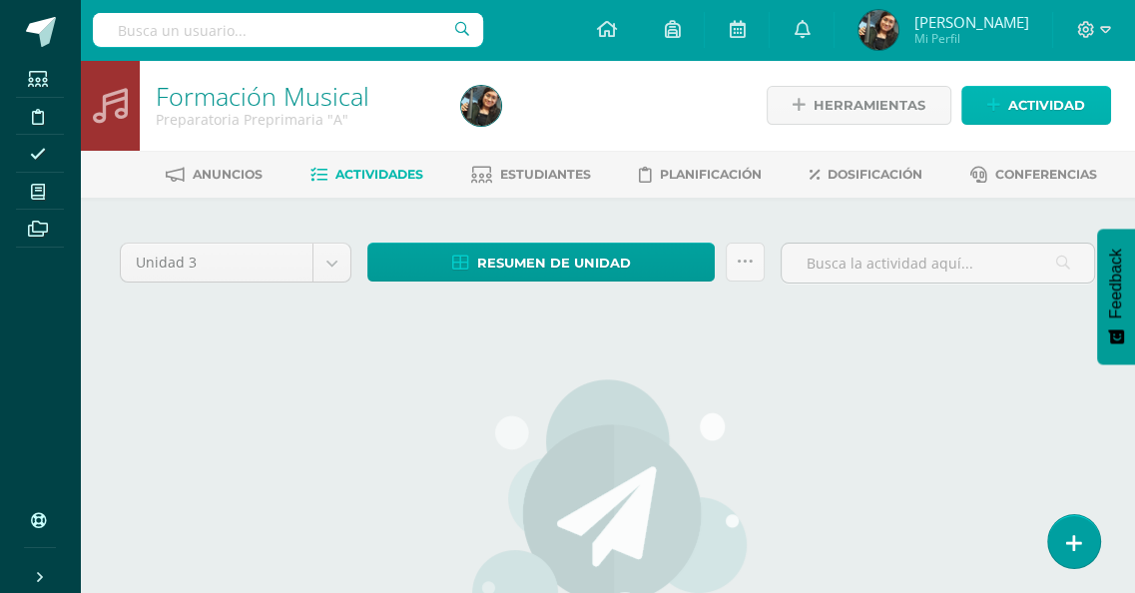
click at [1030, 105] on span "Actividad" at bounding box center [1046, 105] width 77 height 37
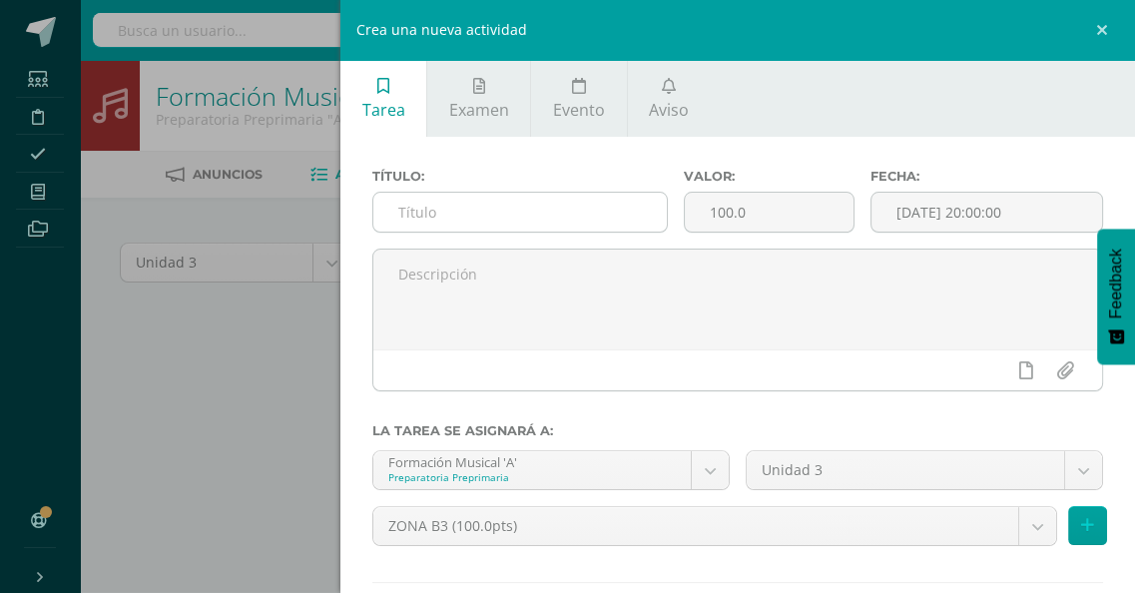
click at [484, 205] on input "text" at bounding box center [519, 212] width 293 height 39
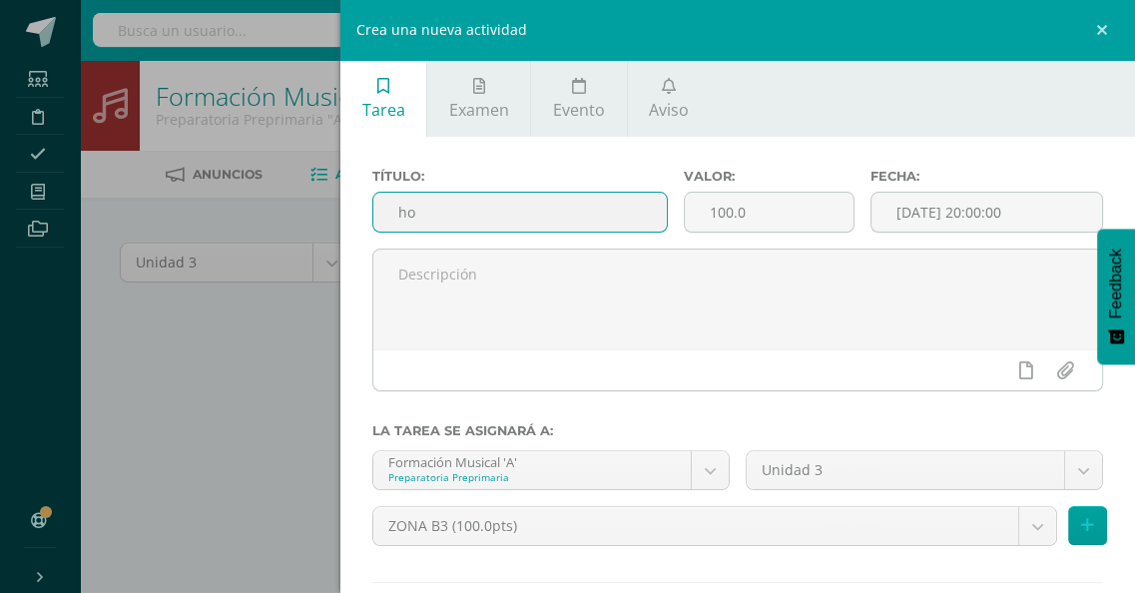
type input "h"
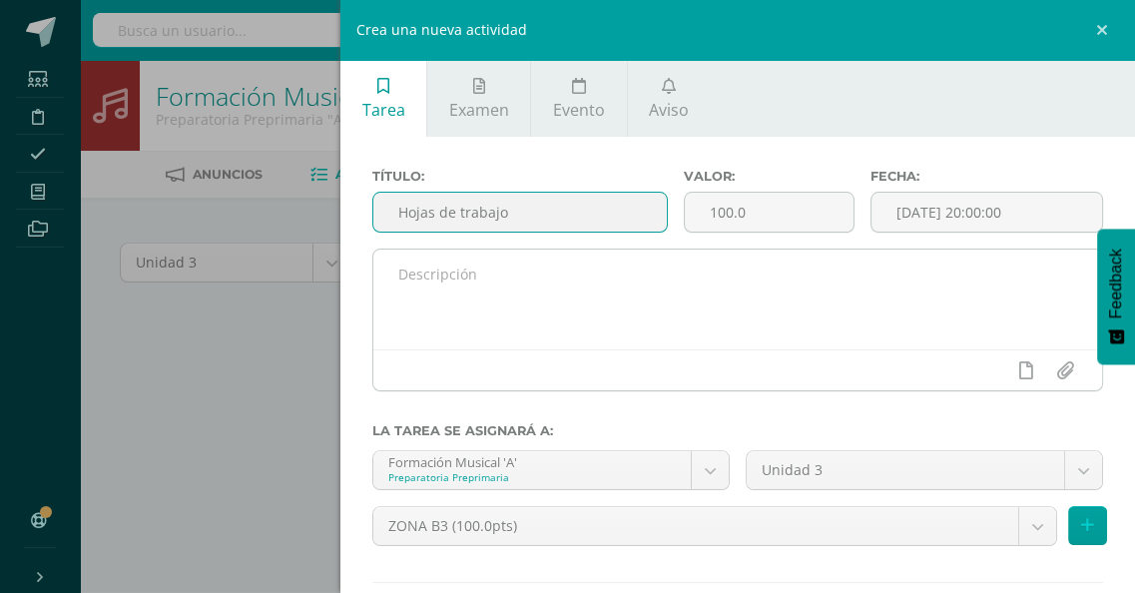
type input "Hojas de trabajo"
click at [507, 319] on textarea at bounding box center [737, 300] width 729 height 100
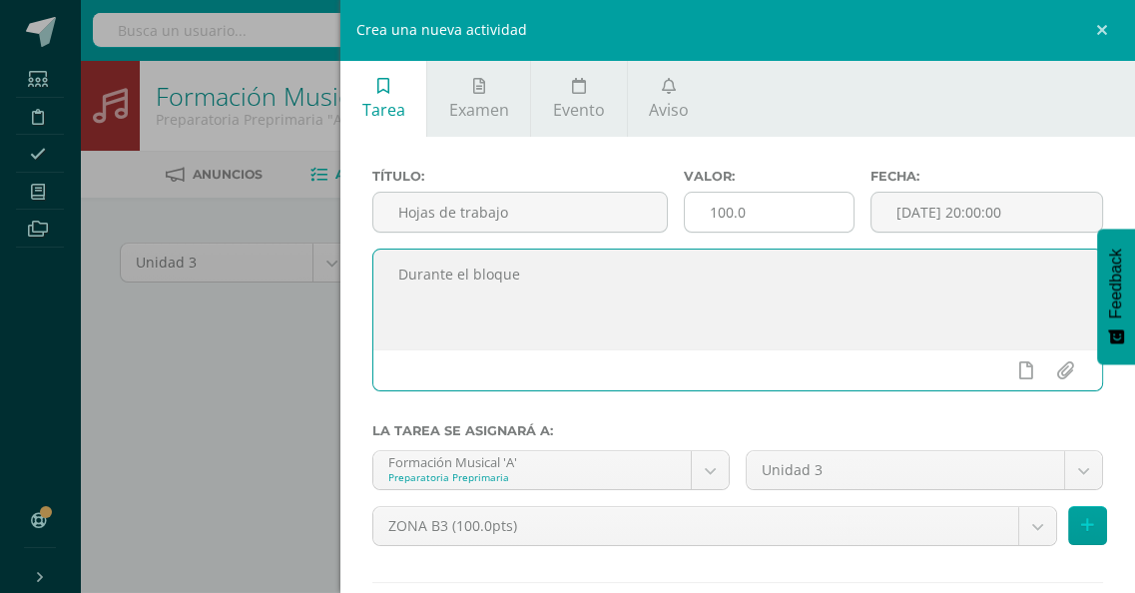
type textarea "Durante el bloque"
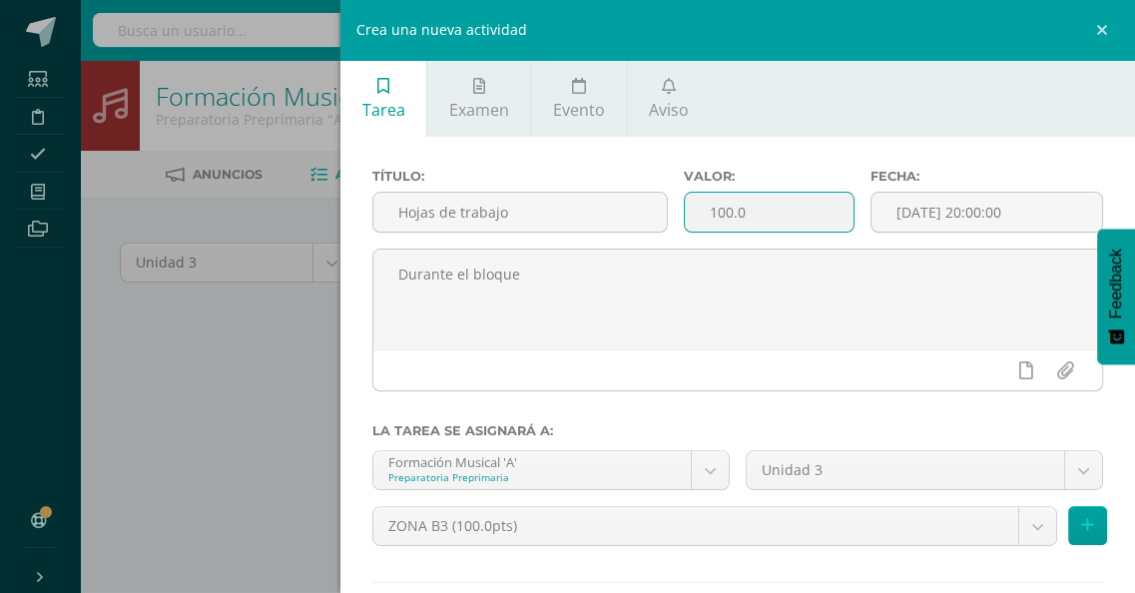
drag, startPoint x: 761, startPoint y: 208, endPoint x: 661, endPoint y: 202, distance: 100.0
click at [661, 202] on div "Título: Hojas de trabajo Valor: 100.0 Fecha: [DATE] 20:00:00" at bounding box center [737, 209] width 747 height 80
type input "20"
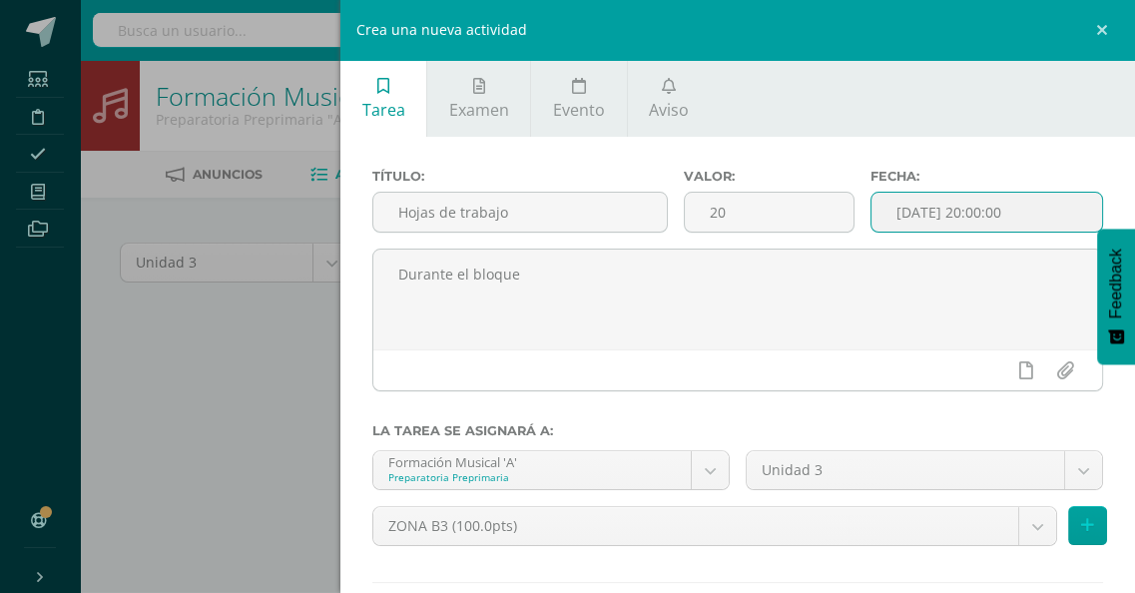
click at [1026, 205] on input "[DATE] 20:00:00" at bounding box center [986, 212] width 231 height 39
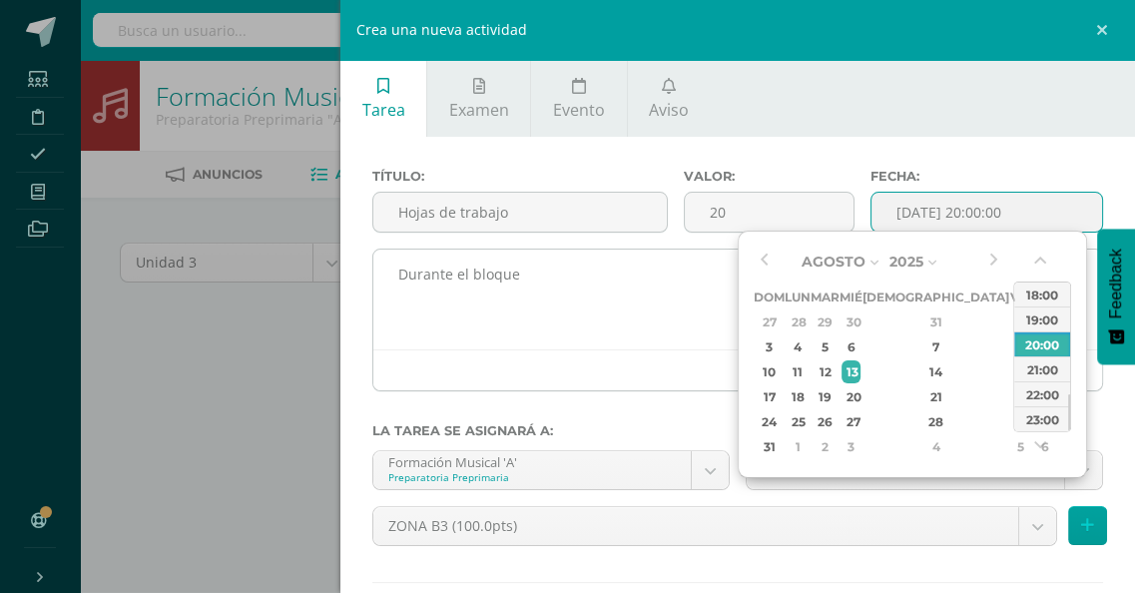
type input "[DATE] 20:00"
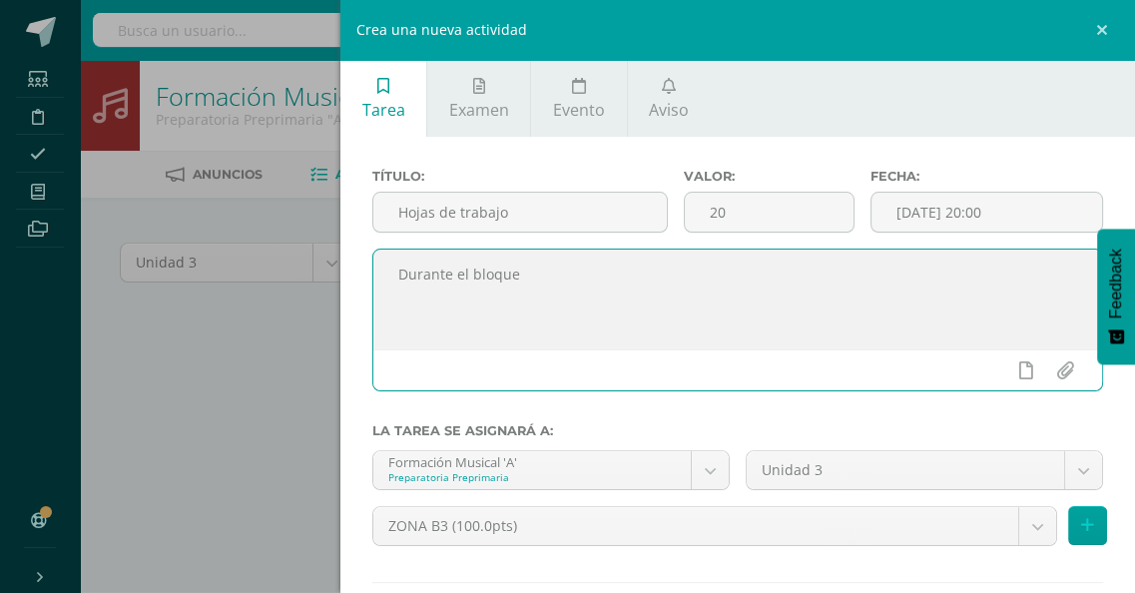
click at [555, 309] on textarea "Durante el bloque" at bounding box center [737, 300] width 729 height 100
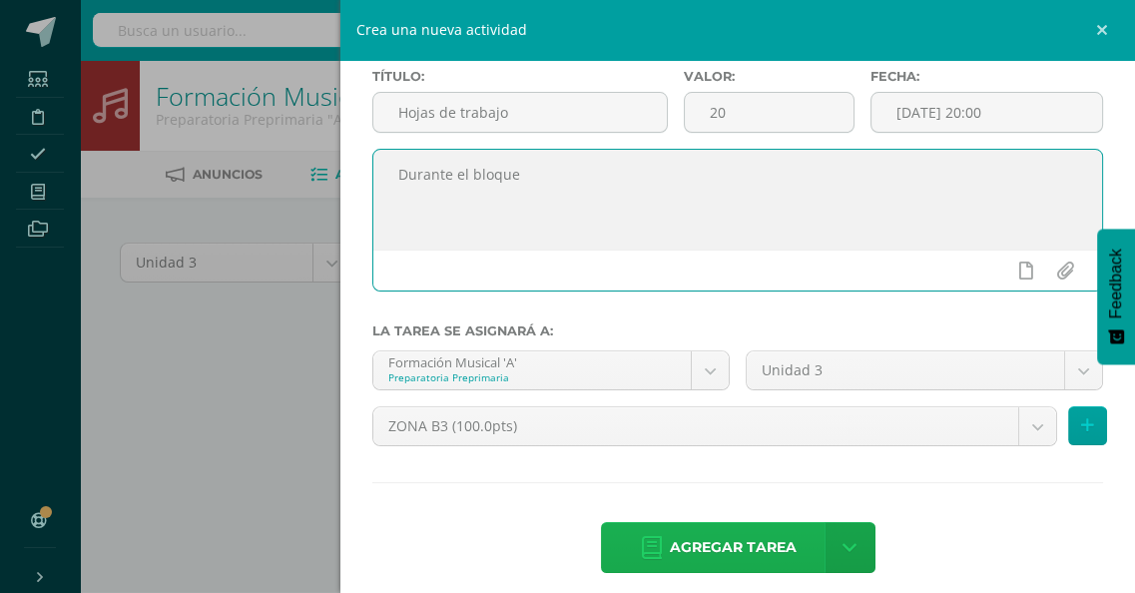
click at [740, 554] on span "Agregar tarea" at bounding box center [733, 547] width 127 height 49
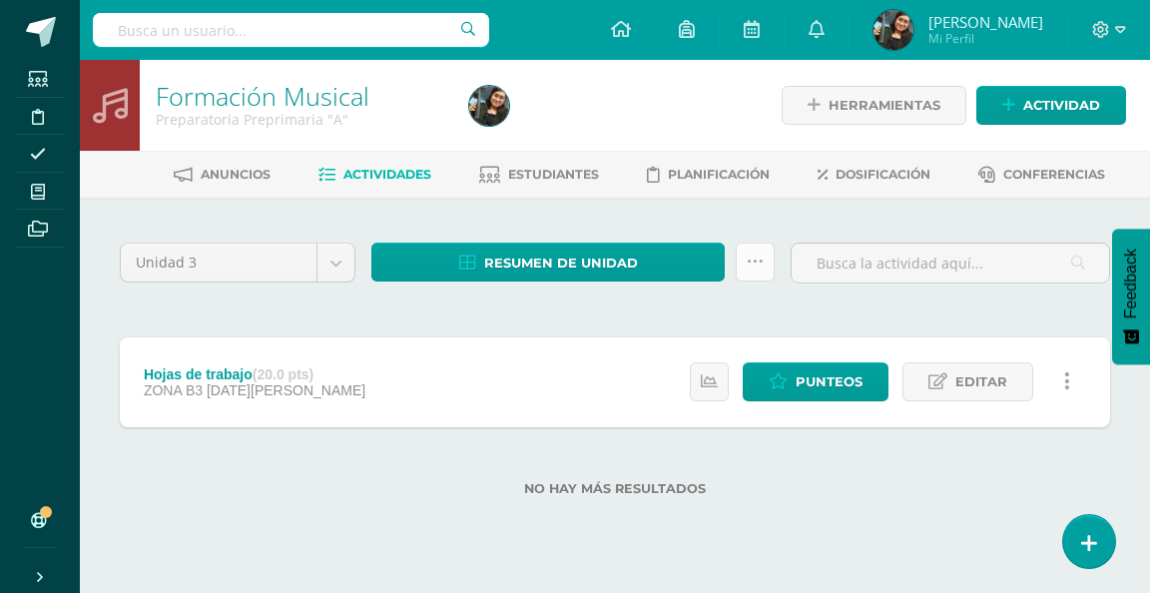
click at [748, 262] on icon at bounding box center [755, 262] width 17 height 17
click at [760, 225] on div "Unidad 3 Unidad 1 Unidad 2 Unidad 3 Unidad 4 Resumen de unidad Descargar como H…" at bounding box center [615, 379] width 1070 height 362
click at [758, 259] on icon at bounding box center [755, 262] width 17 height 17
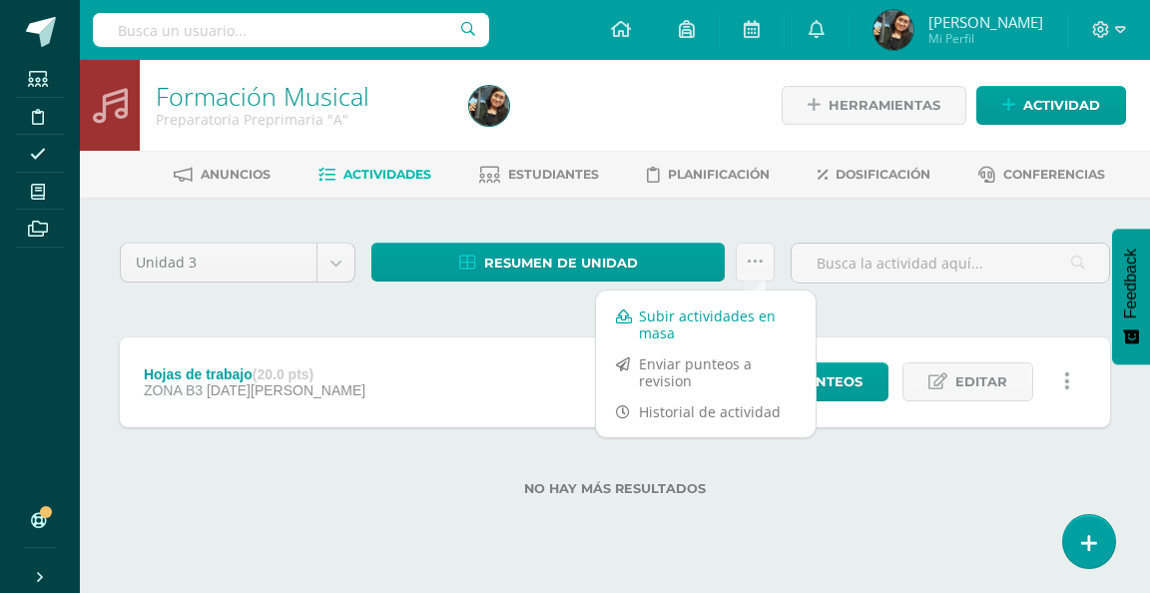
click at [704, 320] on link "Subir actividades en masa" at bounding box center [706, 324] width 220 height 48
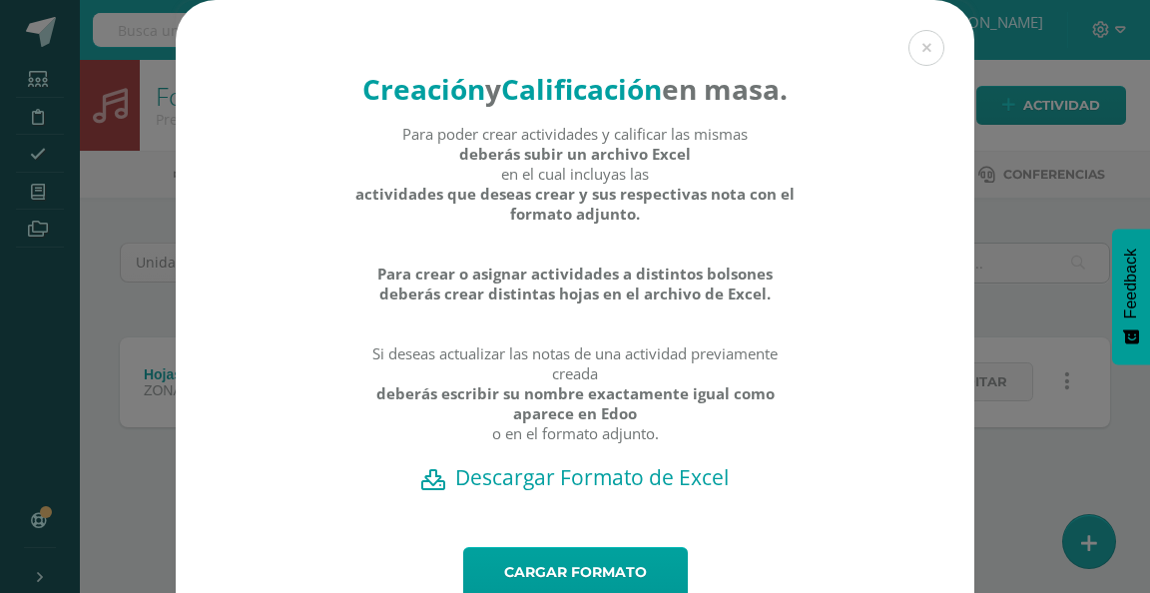
scroll to position [100, 0]
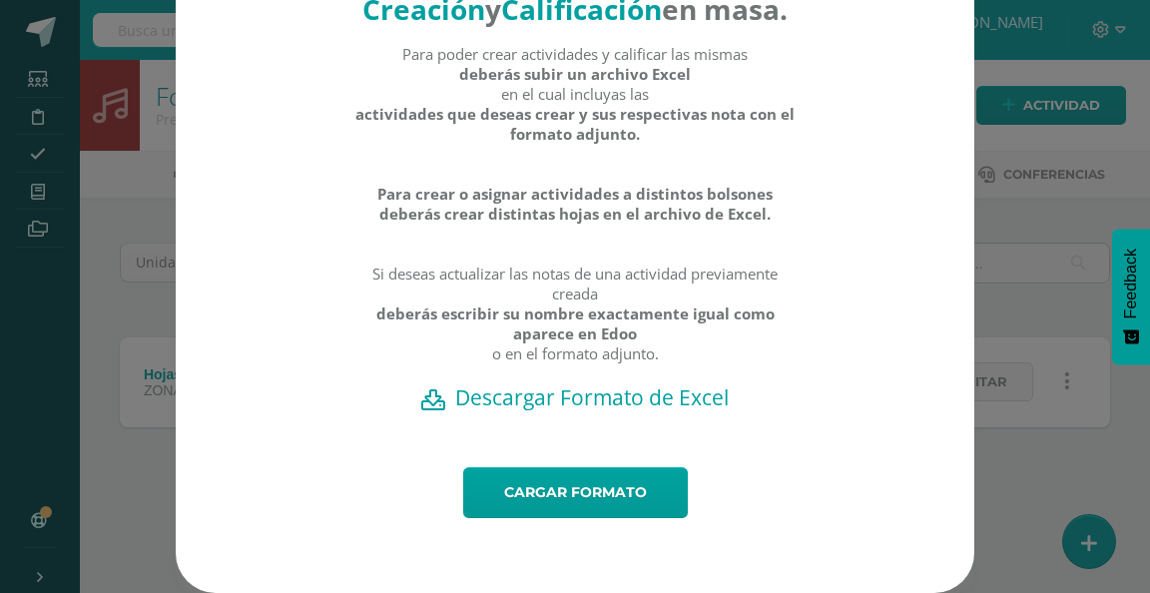
click at [658, 411] on h2 "Descargar Formato de Excel" at bounding box center [575, 397] width 729 height 28
